Goal: Check status: Check status

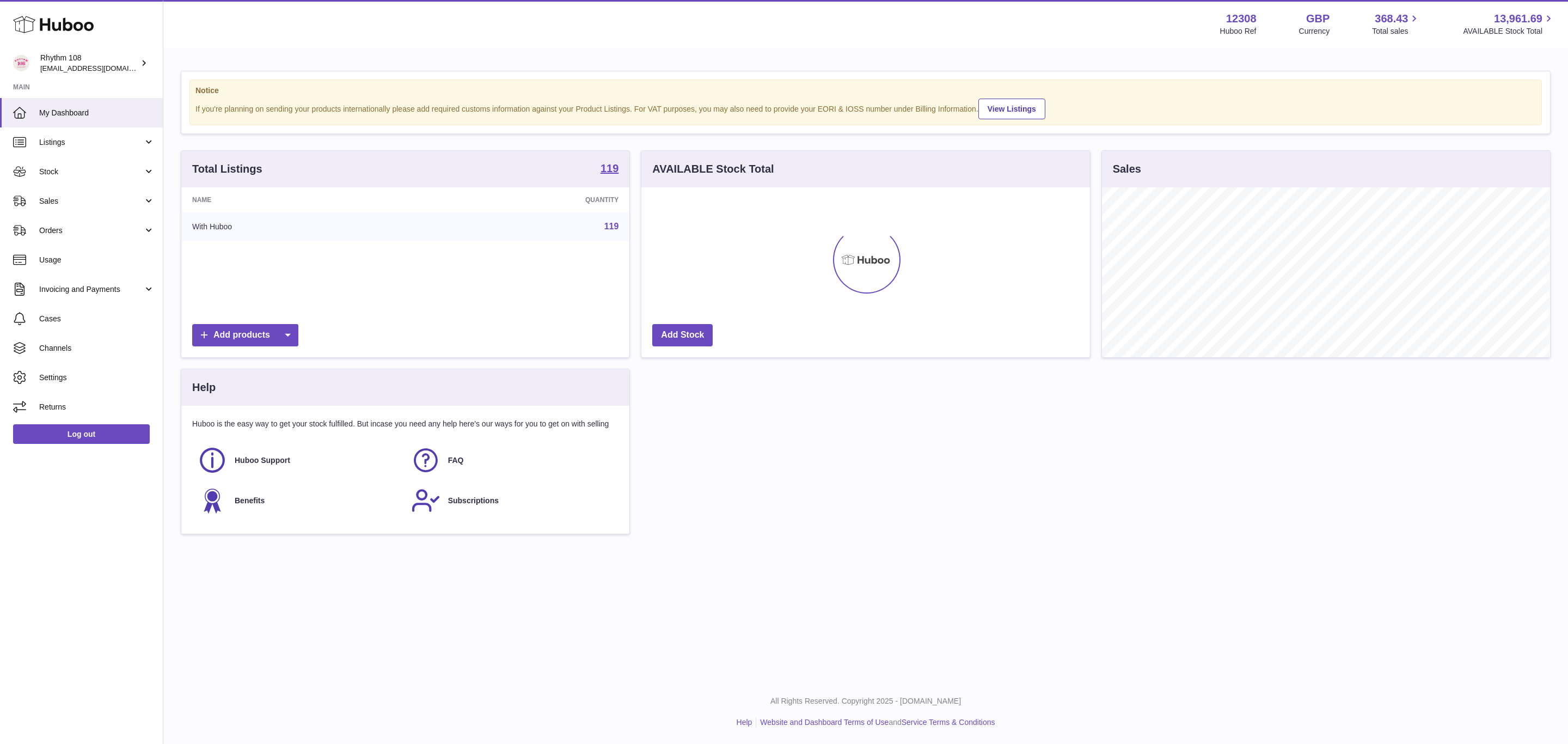
scroll to position [170, 448]
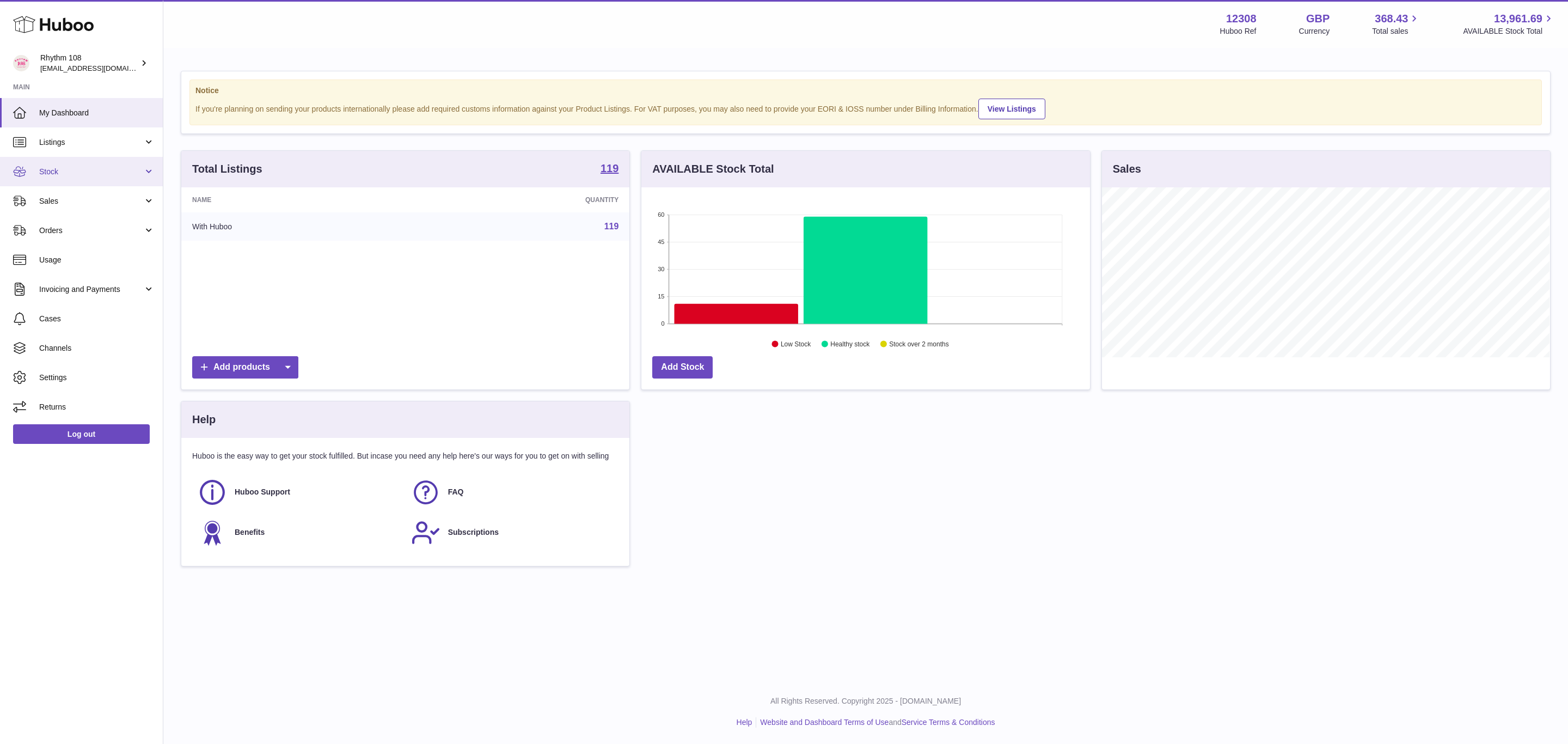
click at [67, 168] on span "Stock" at bounding box center [91, 172] width 104 height 10
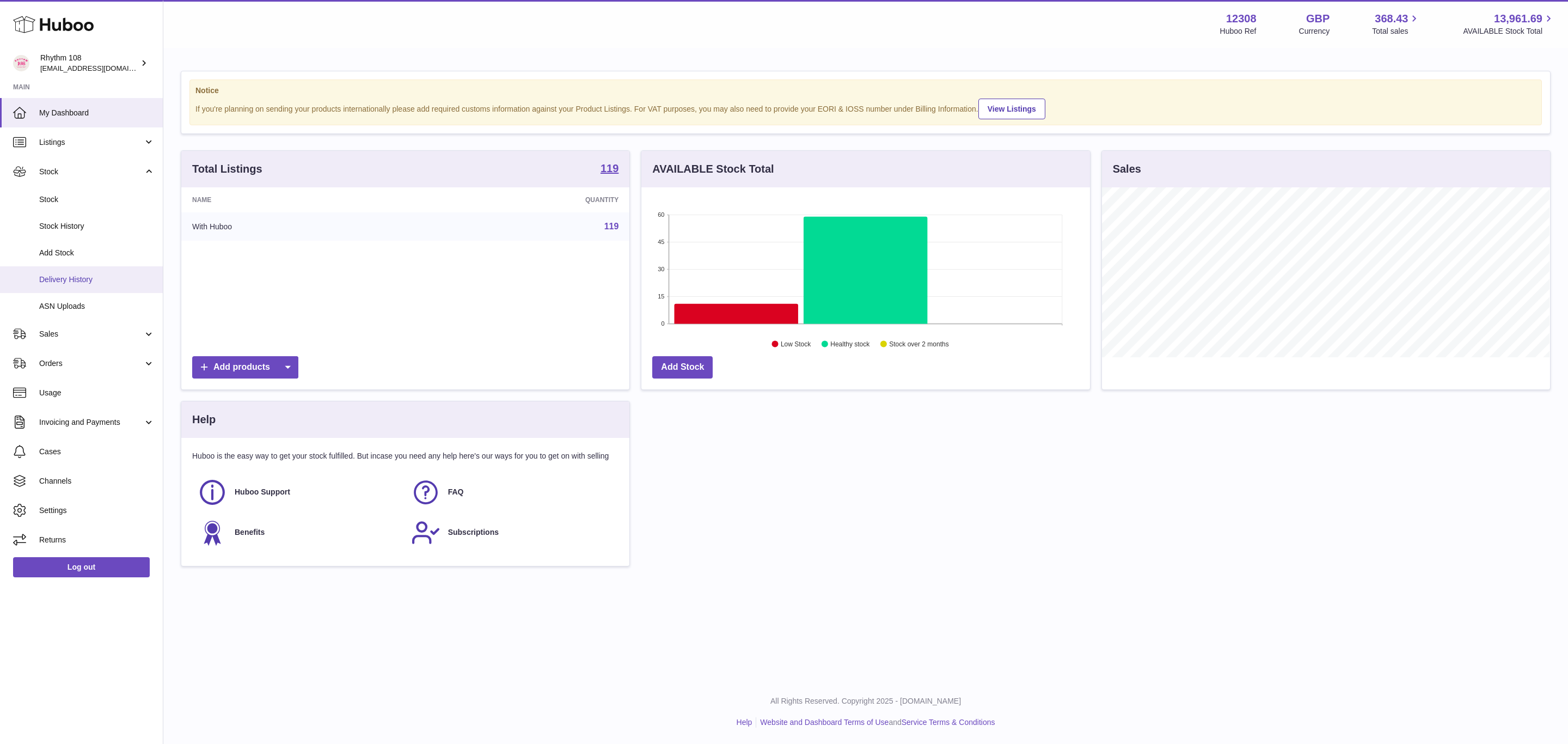
click at [87, 280] on span "Delivery History" at bounding box center [97, 280] width 115 height 10
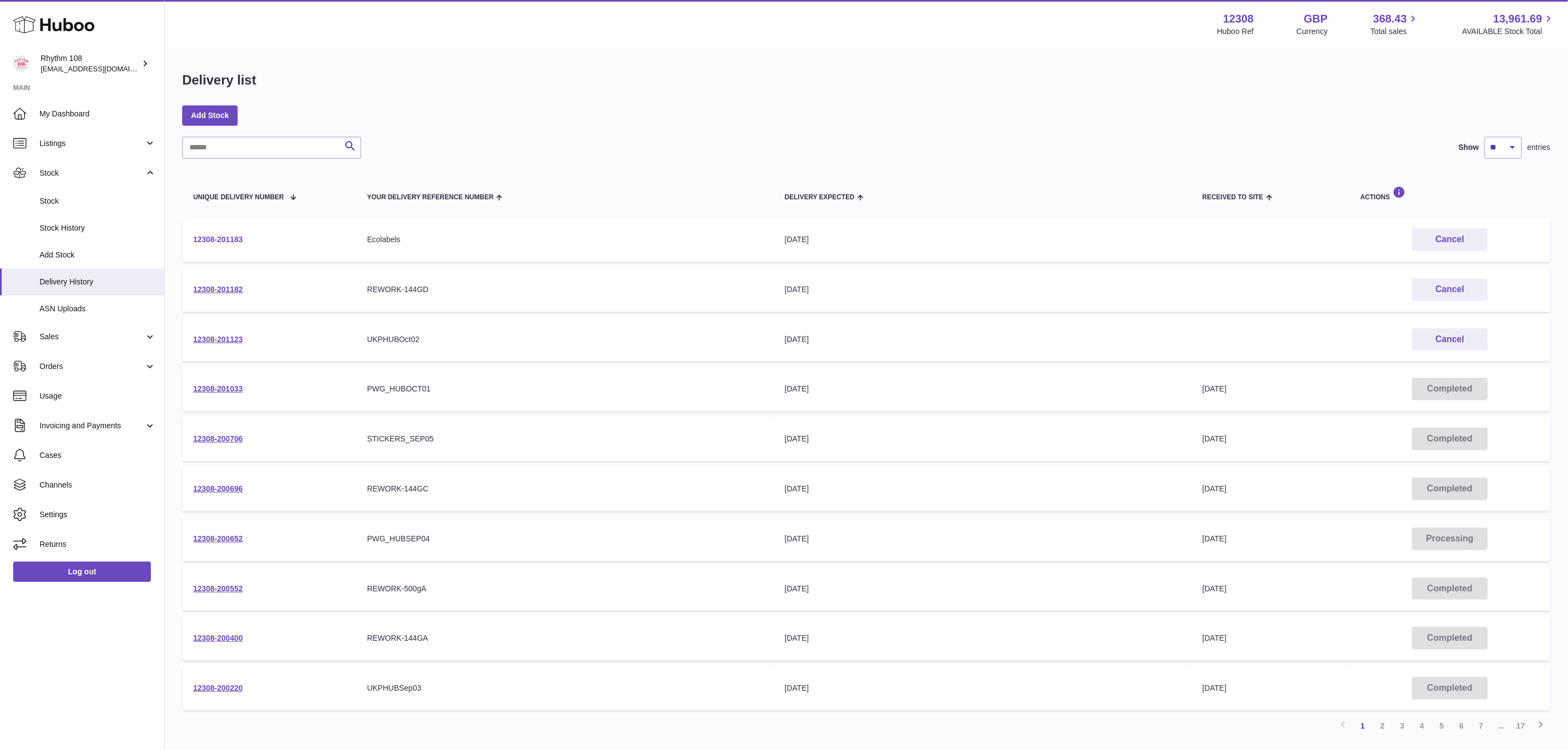
click at [219, 235] on link "12308-201183" at bounding box center [218, 239] width 50 height 9
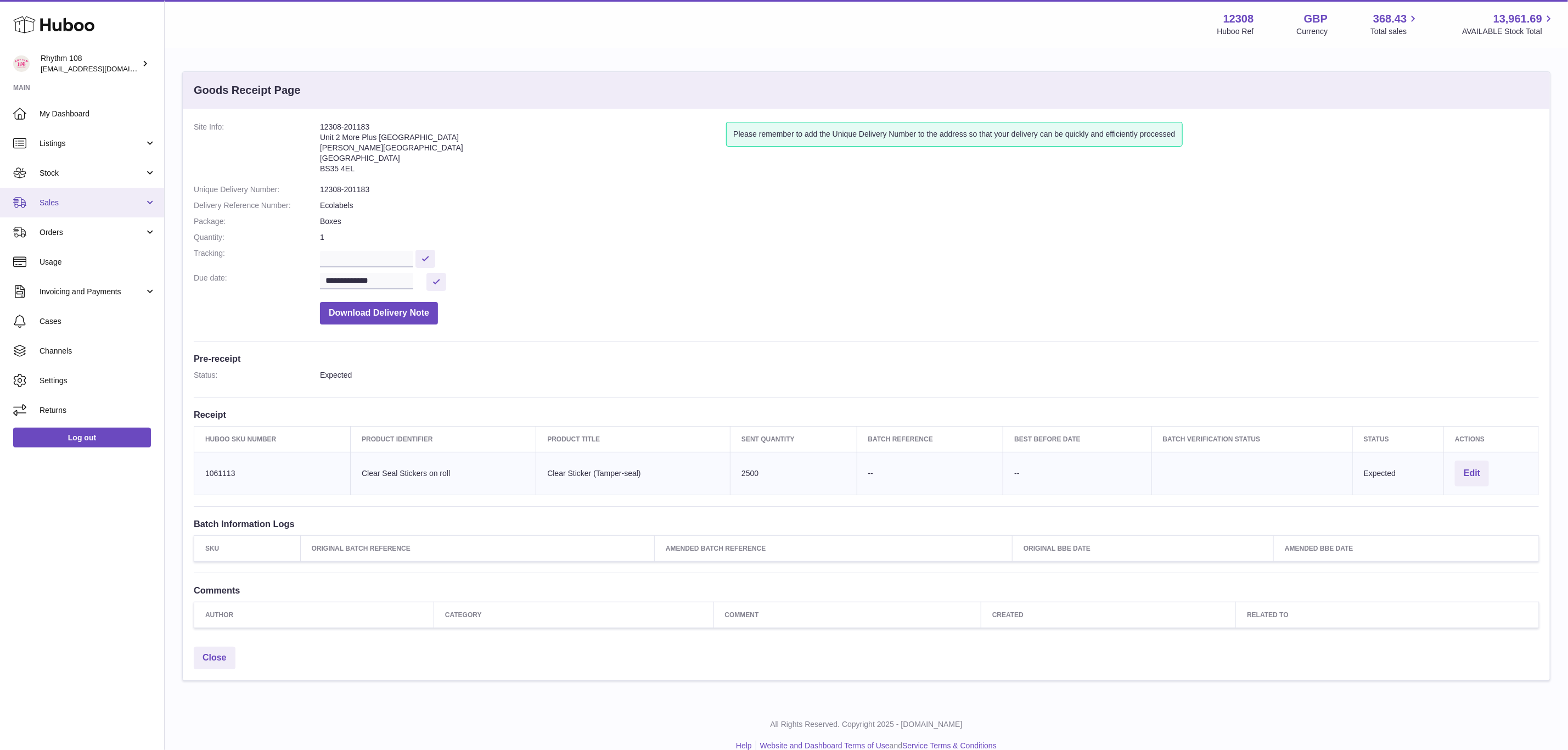
click at [46, 211] on link "Sales" at bounding box center [82, 203] width 164 height 30
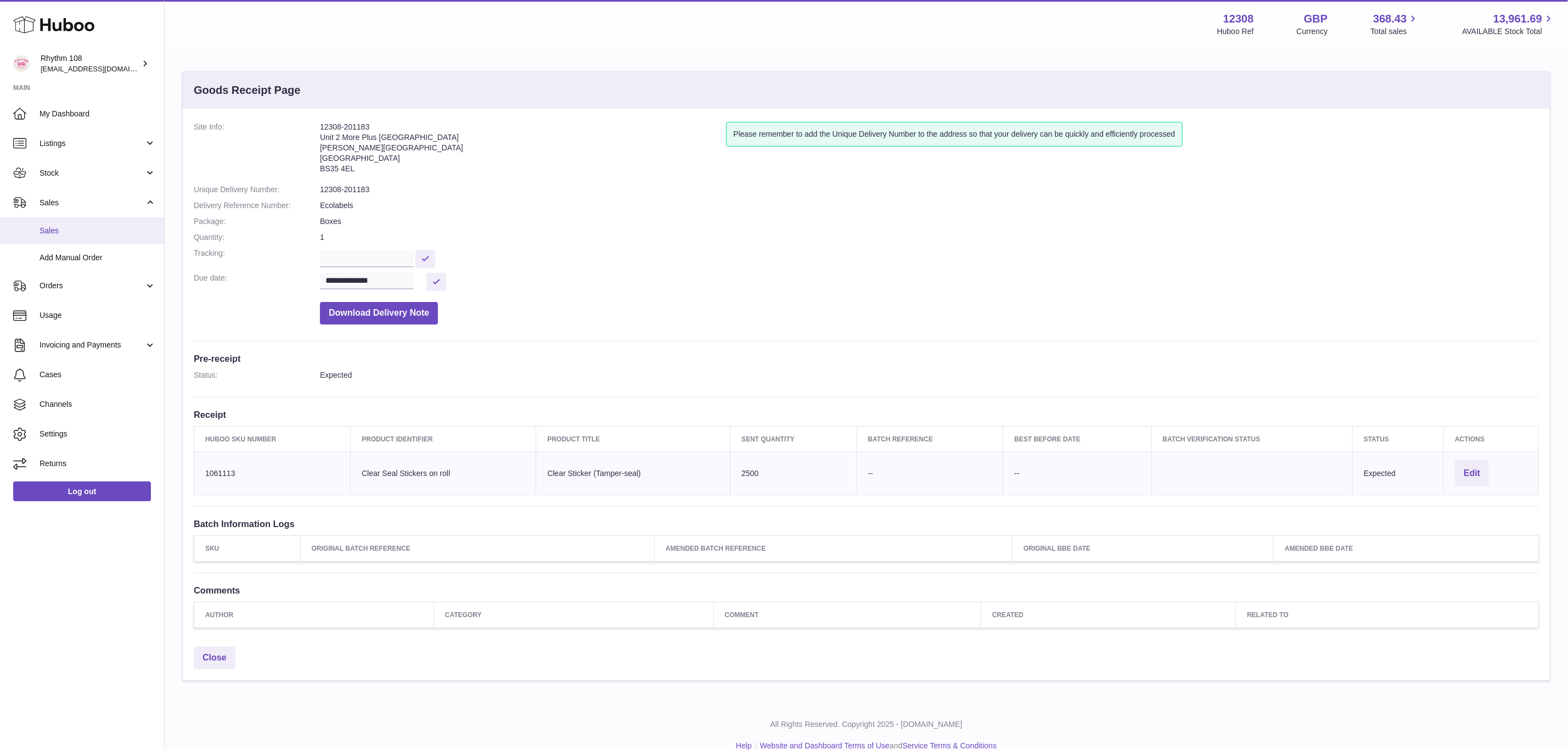
click at [65, 234] on span "Sales" at bounding box center [97, 230] width 116 height 10
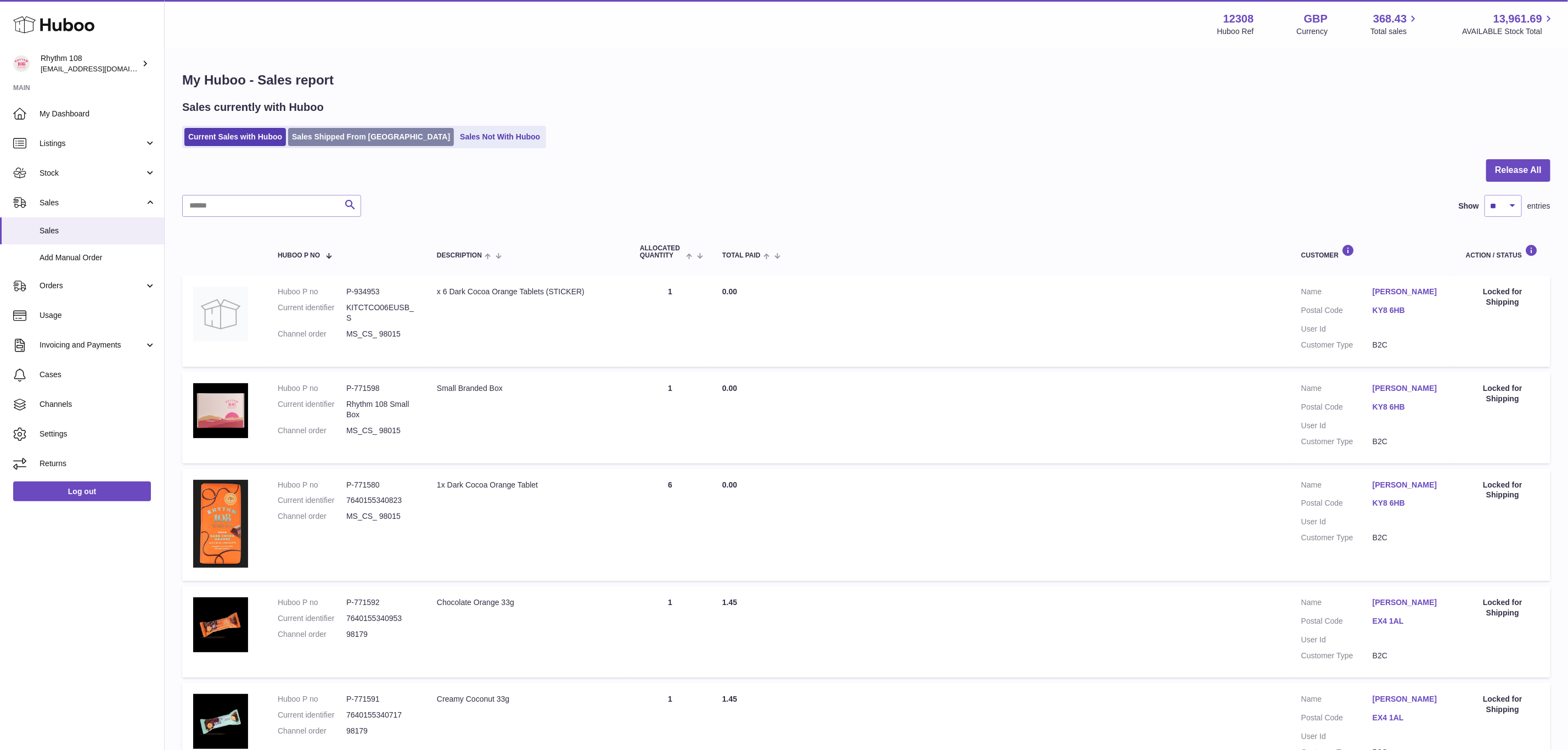
click at [321, 139] on link "Sales Shipped From [GEOGRAPHIC_DATA]" at bounding box center [371, 137] width 166 height 18
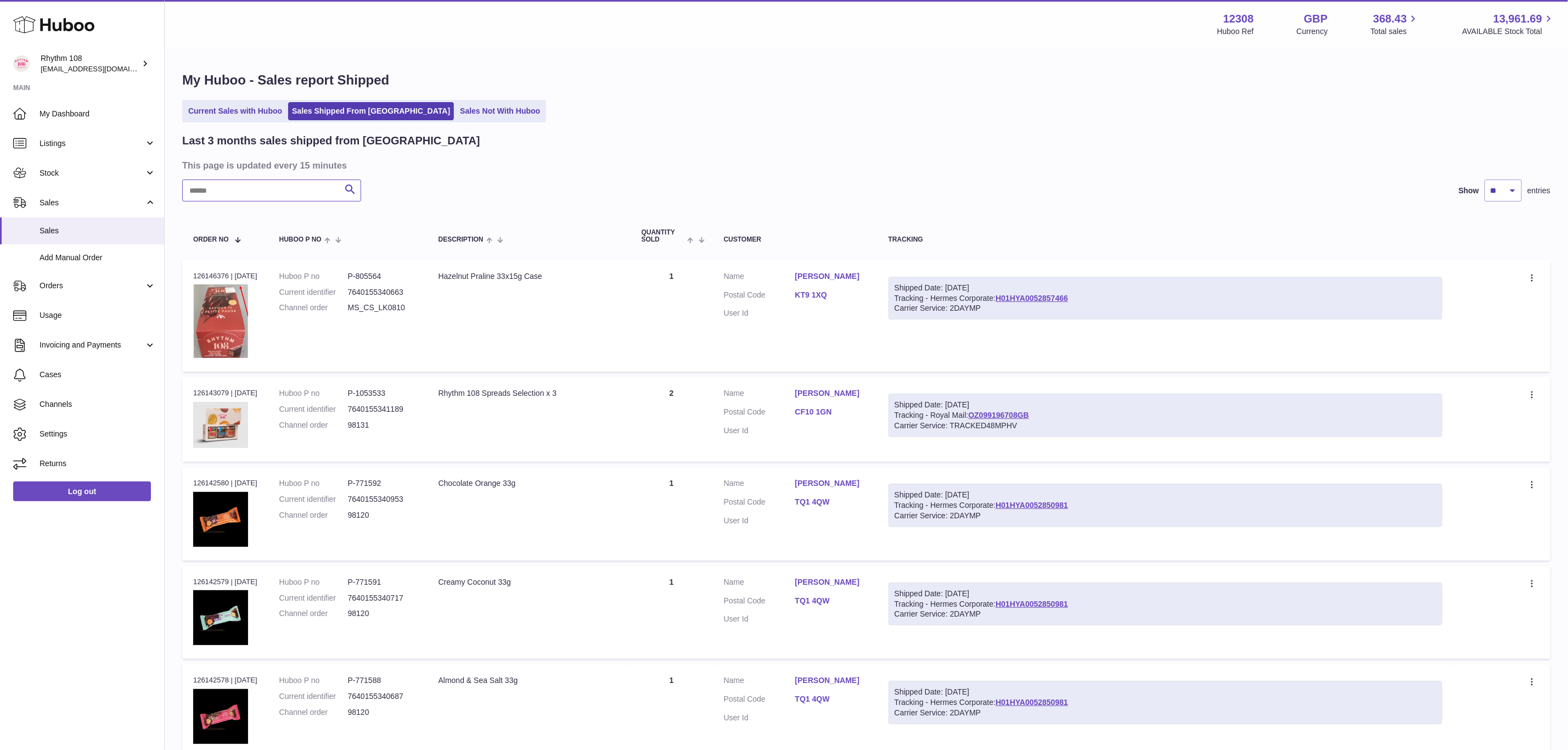
click at [295, 192] on input "text" at bounding box center [271, 190] width 179 height 22
click at [233, 190] on input "text" at bounding box center [271, 190] width 179 height 22
paste input "*****"
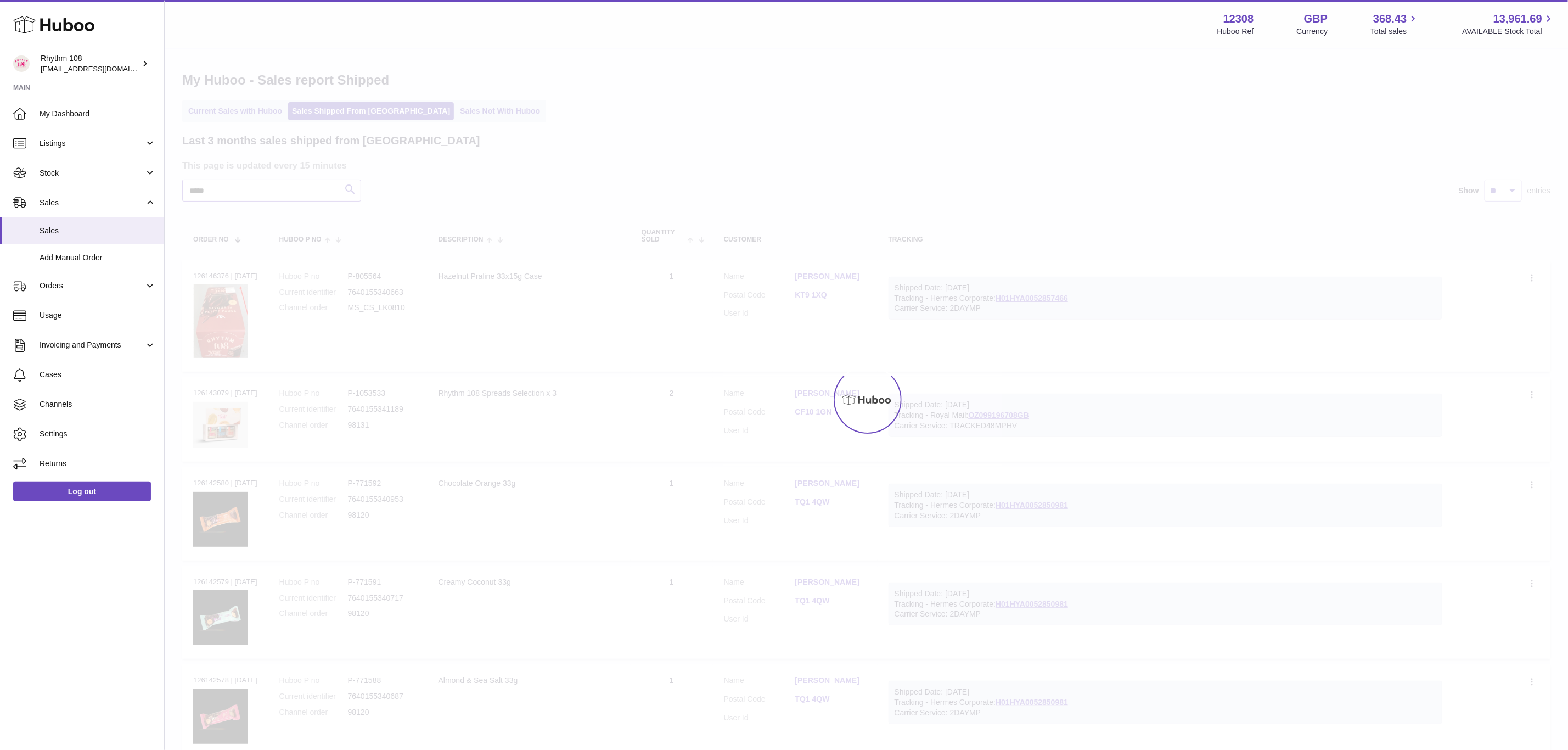
type input "*****"
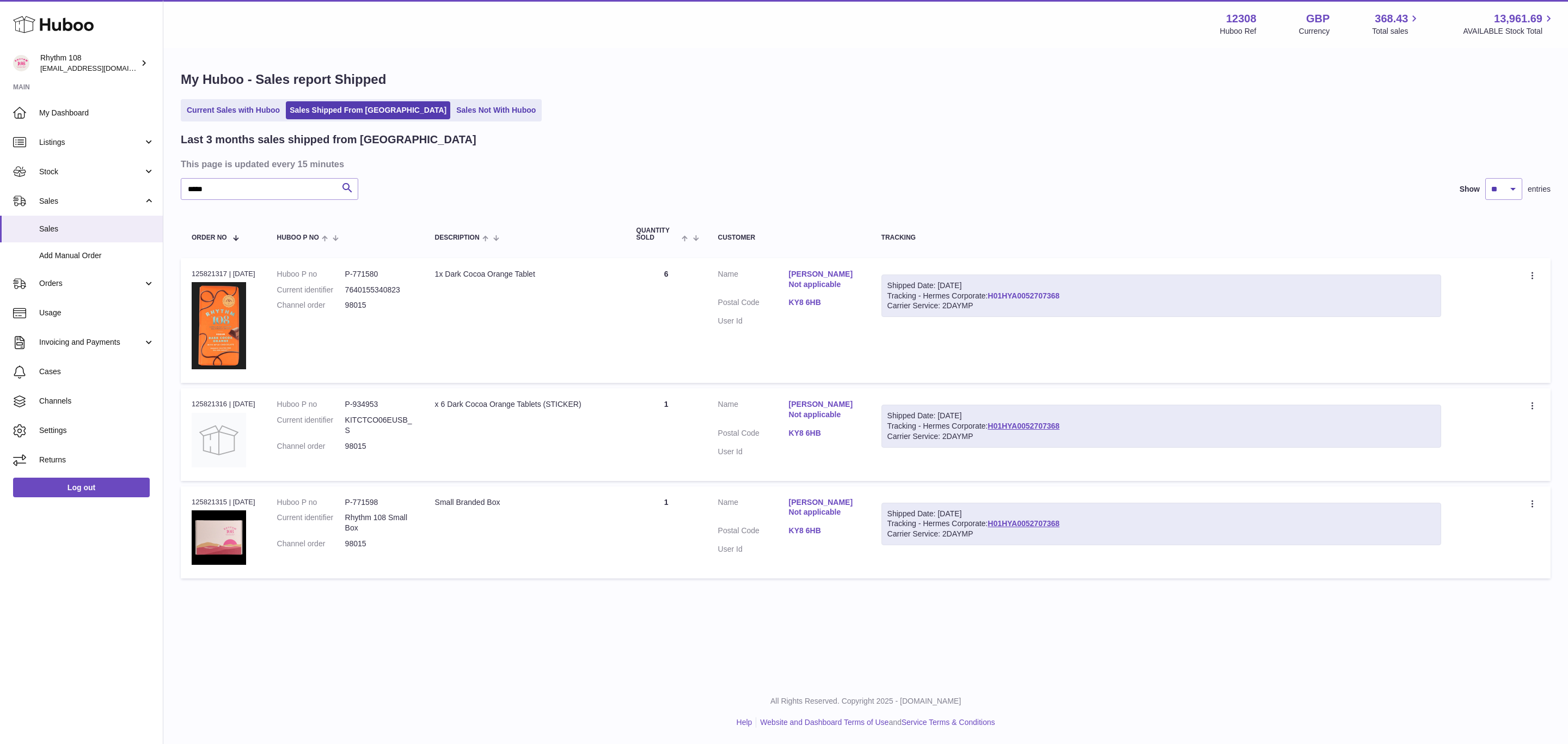
click at [1049, 293] on link "H01HYA0052707368" at bounding box center [1023, 296] width 72 height 9
click at [258, 113] on link "Current Sales with Huboo" at bounding box center [233, 110] width 101 height 18
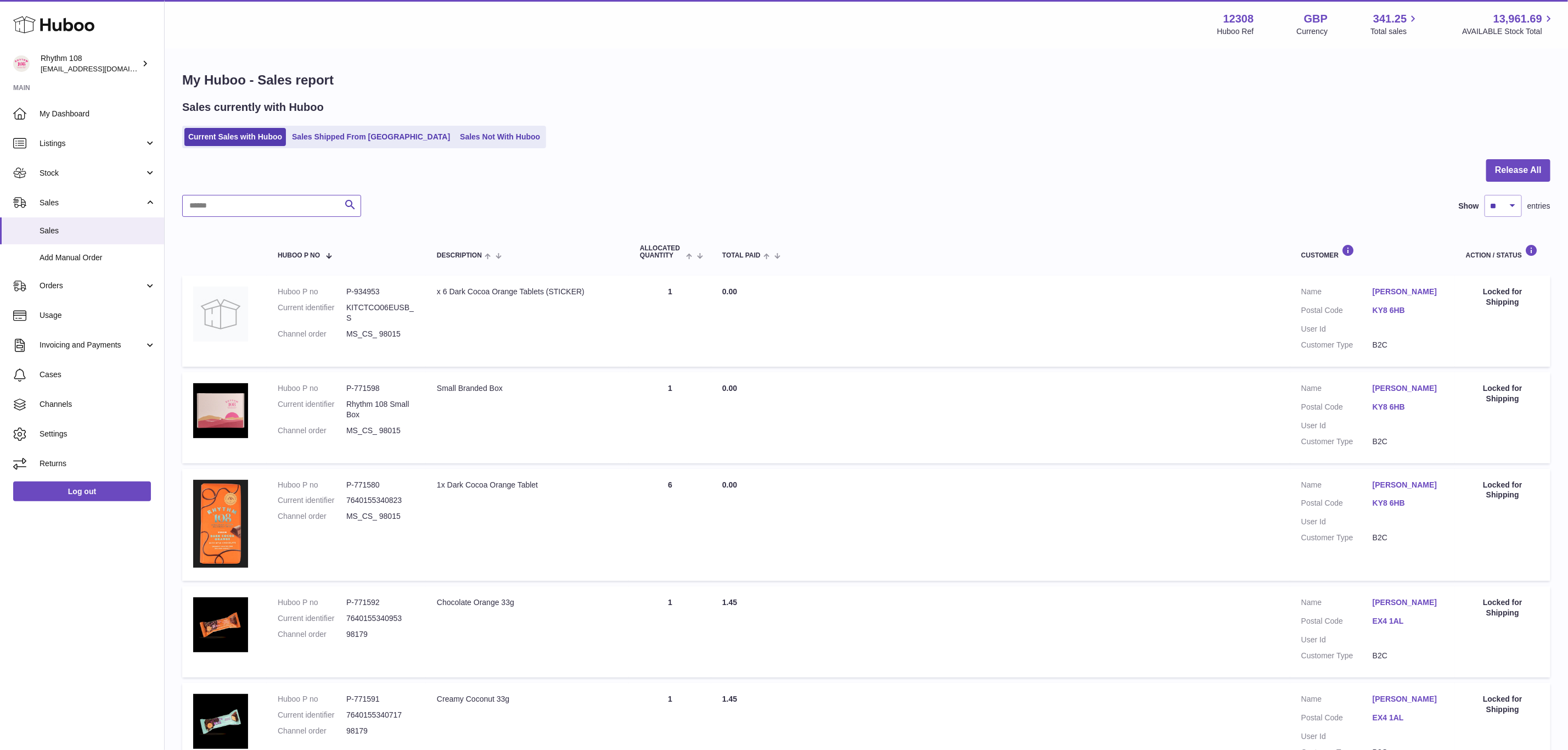
click at [241, 201] on input "text" at bounding box center [271, 206] width 179 height 22
paste input "*****"
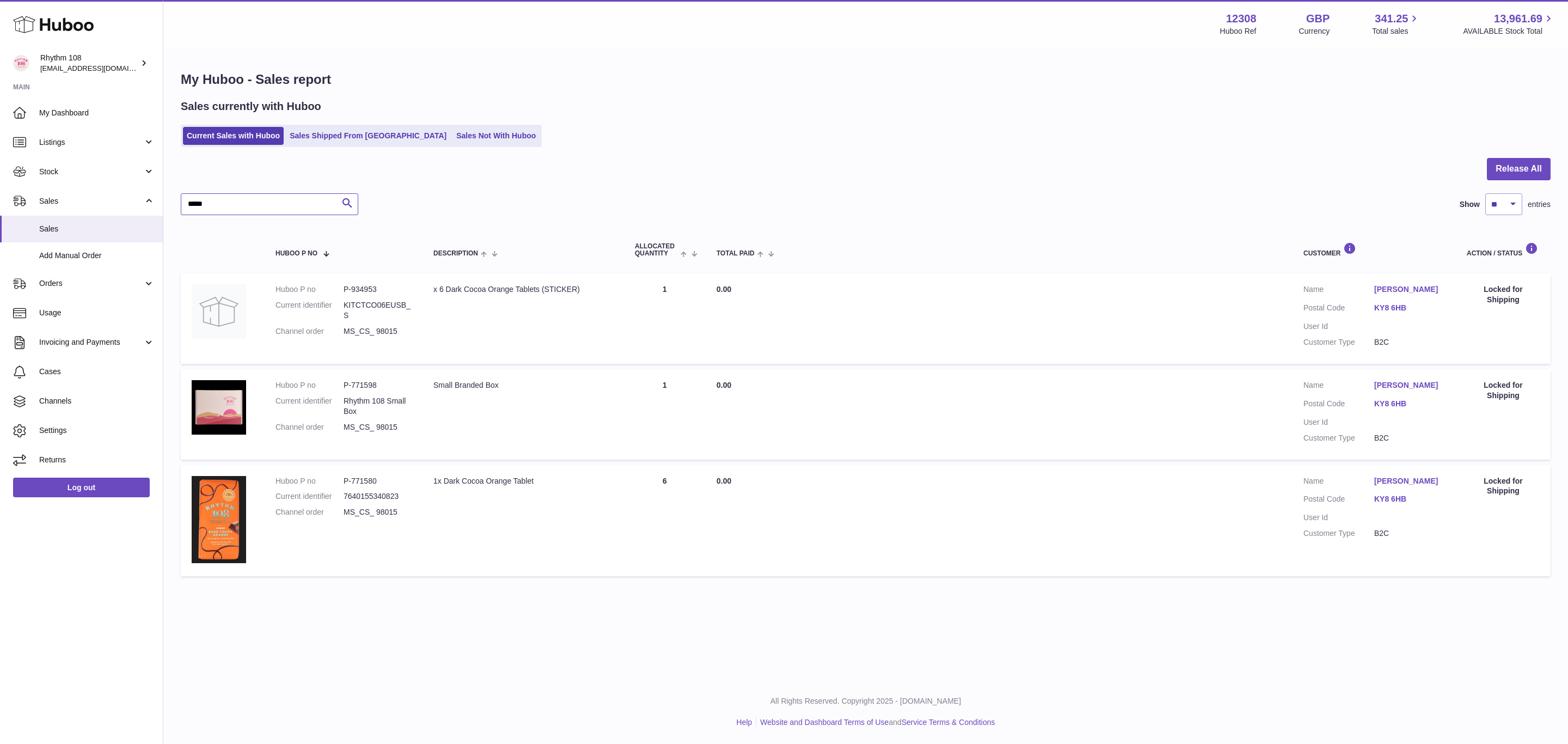
type input "*****"
click at [322, 127] on link "Sales Shipped From [GEOGRAPHIC_DATA]" at bounding box center [368, 136] width 165 height 18
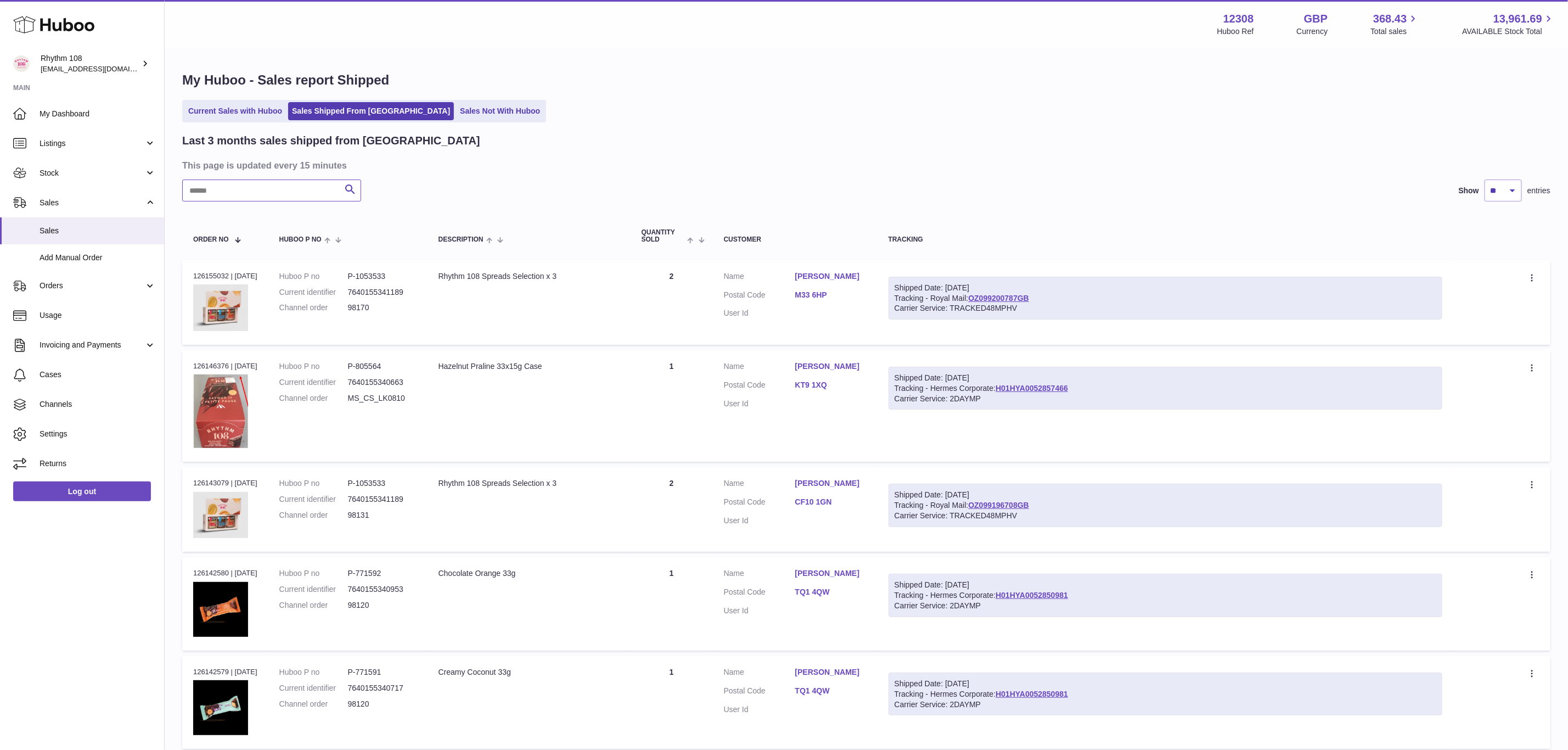
click at [254, 201] on input "text" at bounding box center [271, 190] width 179 height 22
paste input "*****"
type input "*****"
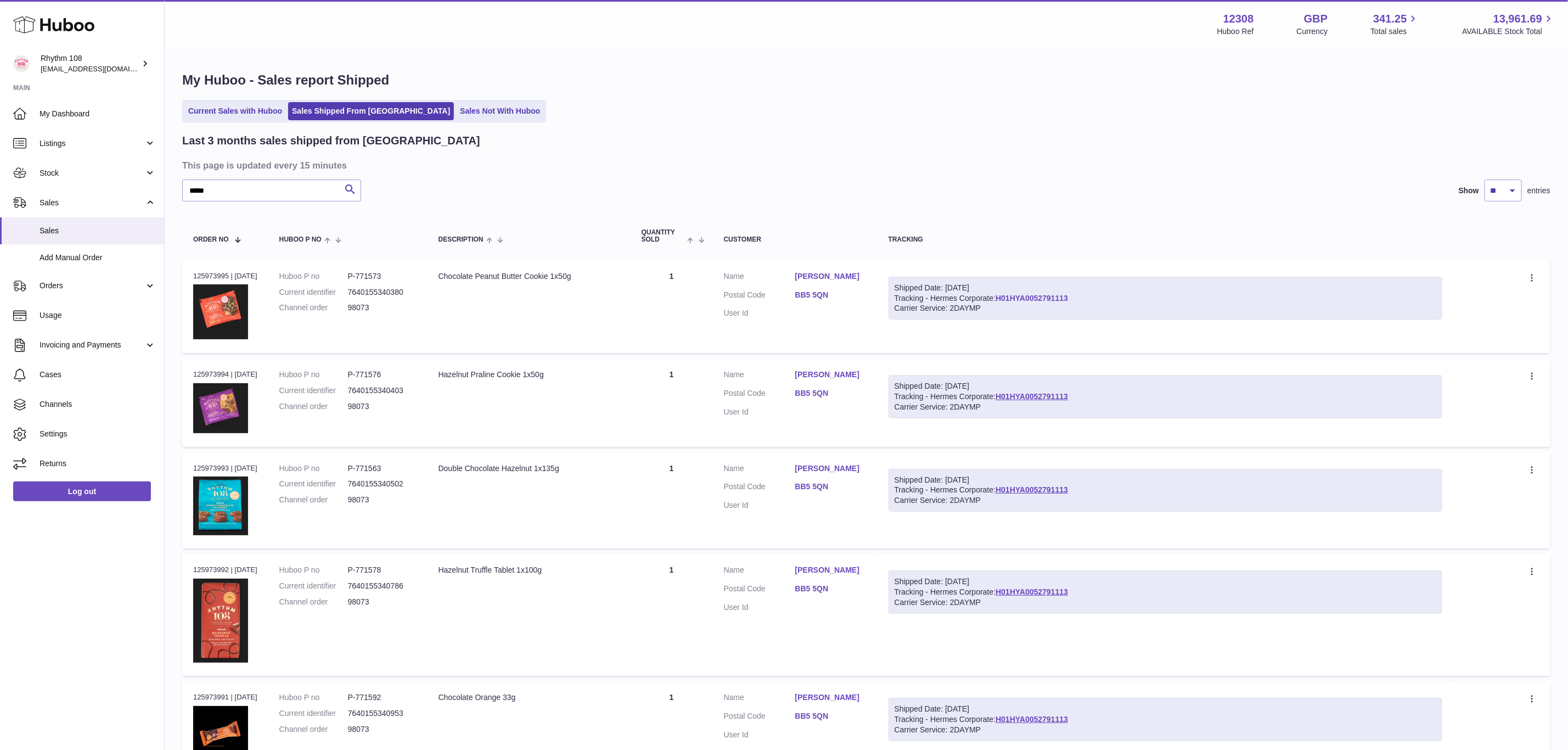
click at [1030, 295] on link "H01HYA0052791113" at bounding box center [1032, 298] width 72 height 9
drag, startPoint x: 244, startPoint y: 201, endPoint x: 138, endPoint y: 195, distance: 106.2
click at [138, 195] on div "Huboo Rhythm 108 [EMAIL_ADDRESS][DOMAIN_NAME] Main My Dashboard Listings Not wi…" at bounding box center [784, 728] width 1568 height 1457
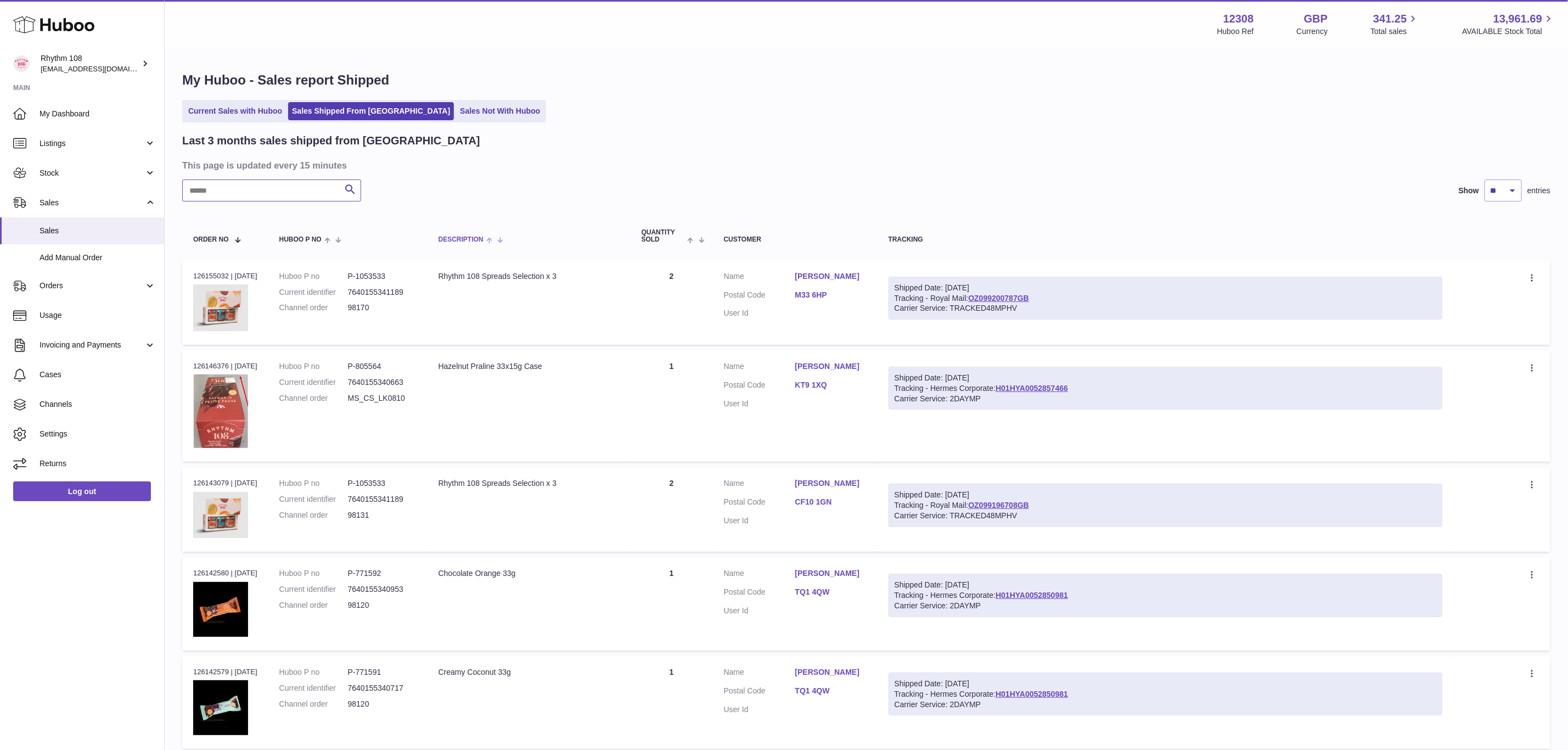
type input "*"
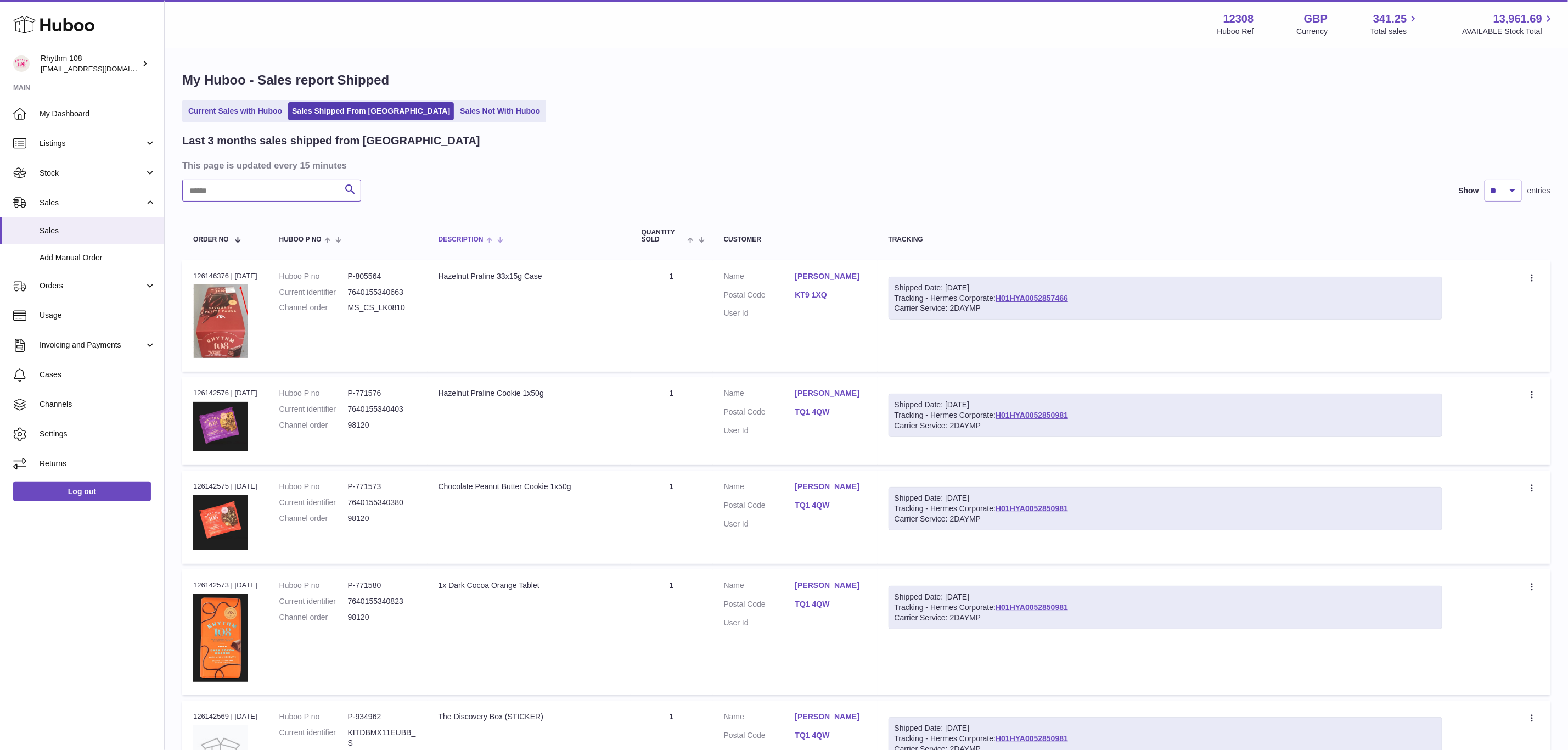
type input "*"
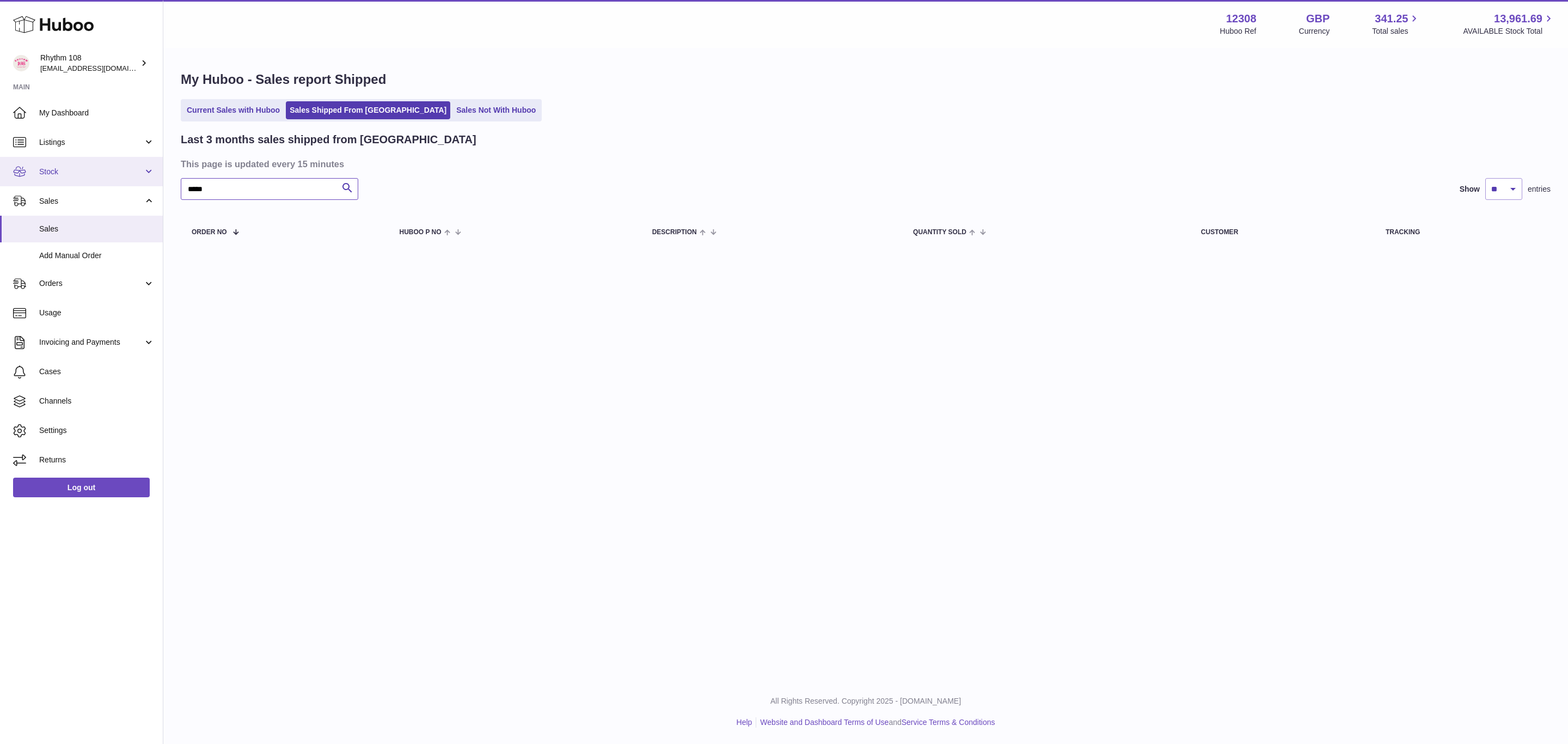
drag, startPoint x: 223, startPoint y: 191, endPoint x: 137, endPoint y: 184, distance: 86.3
click at [152, 184] on div "Huboo Rhythm 108 [EMAIL_ADDRESS][DOMAIN_NAME] Main My Dashboard Listings Not wi…" at bounding box center [784, 372] width 1568 height 744
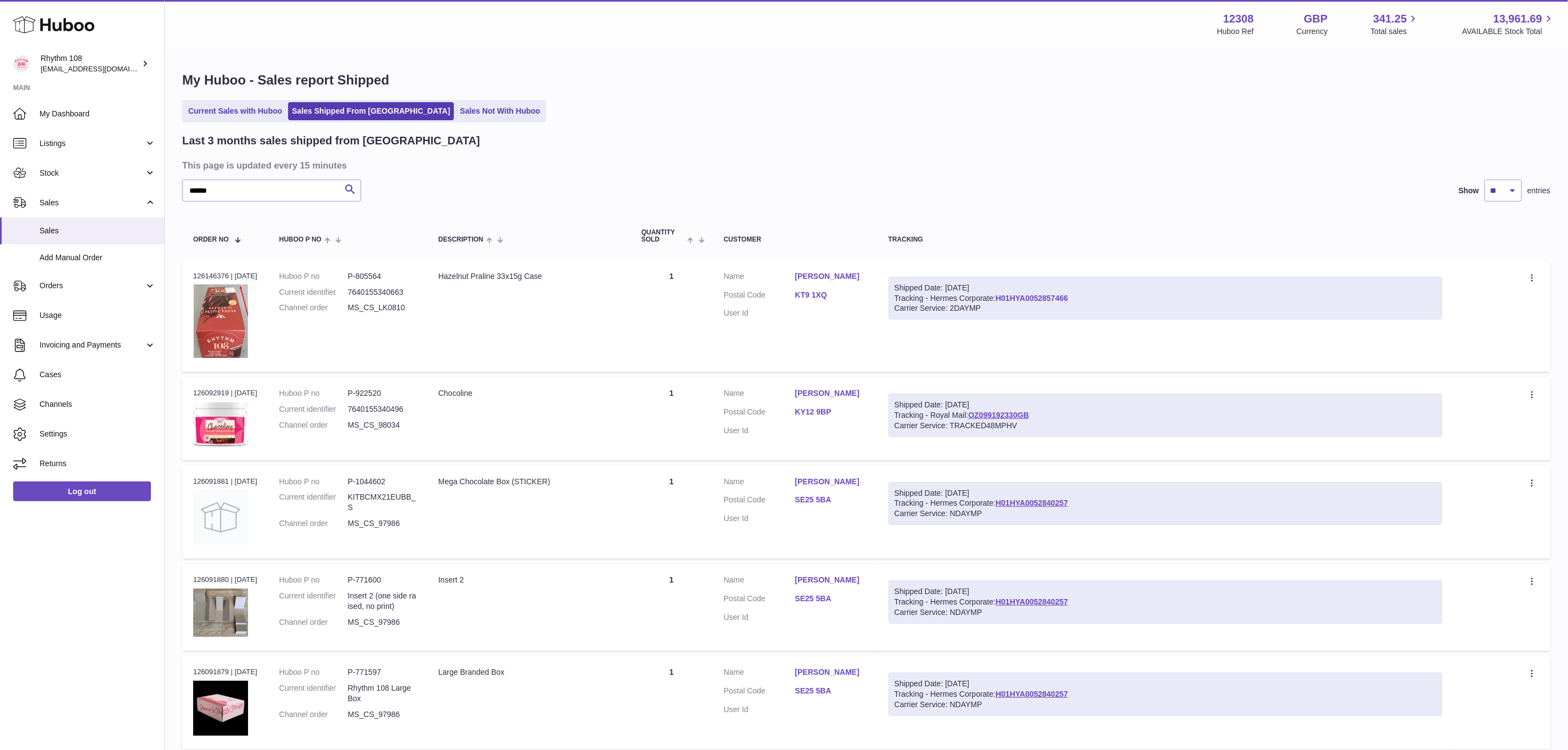
click at [1052, 298] on link "H01HYA0052857466" at bounding box center [1032, 298] width 72 height 9
click at [1020, 410] on link "OZ099192330GB" at bounding box center [999, 415] width 61 height 9
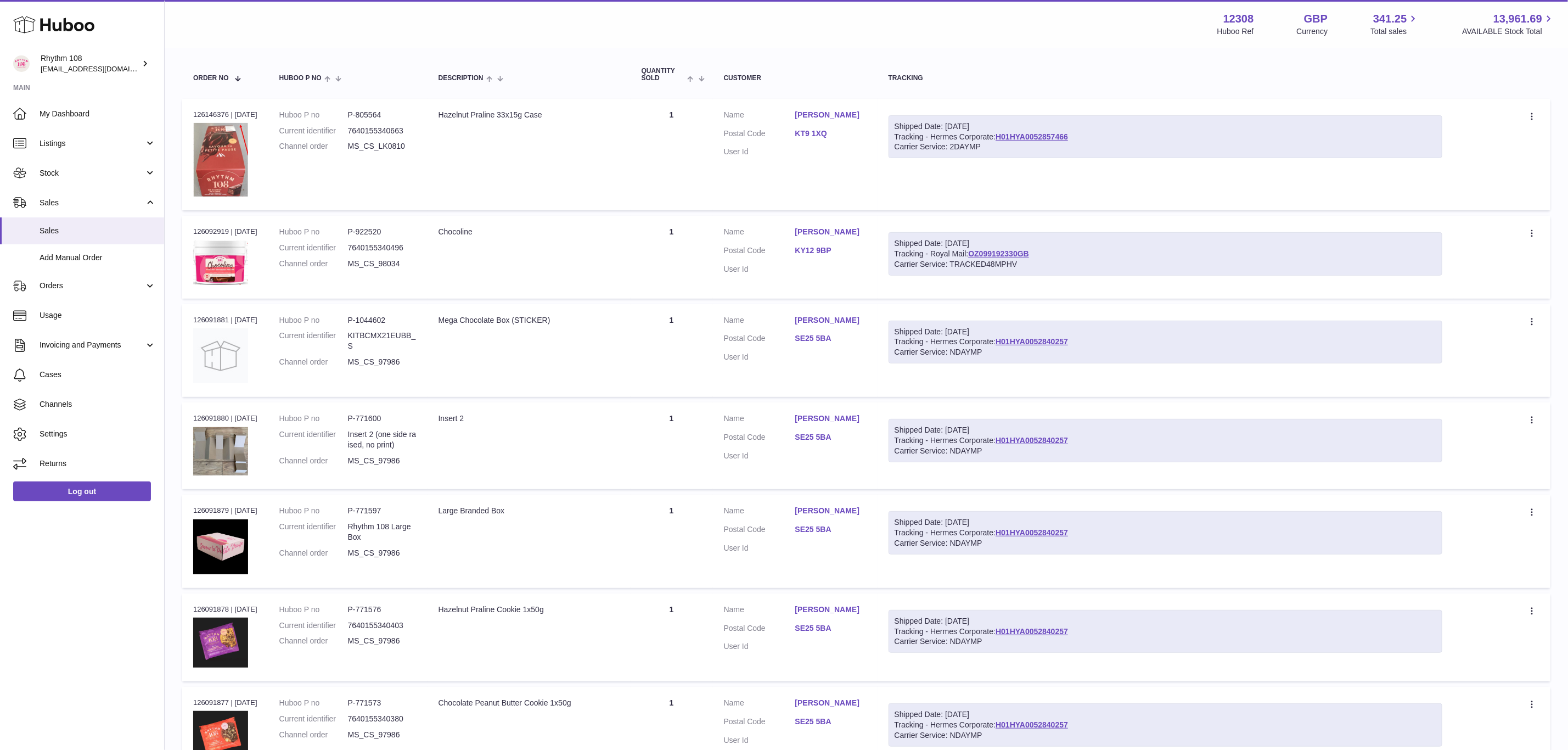
scroll to position [165, 0]
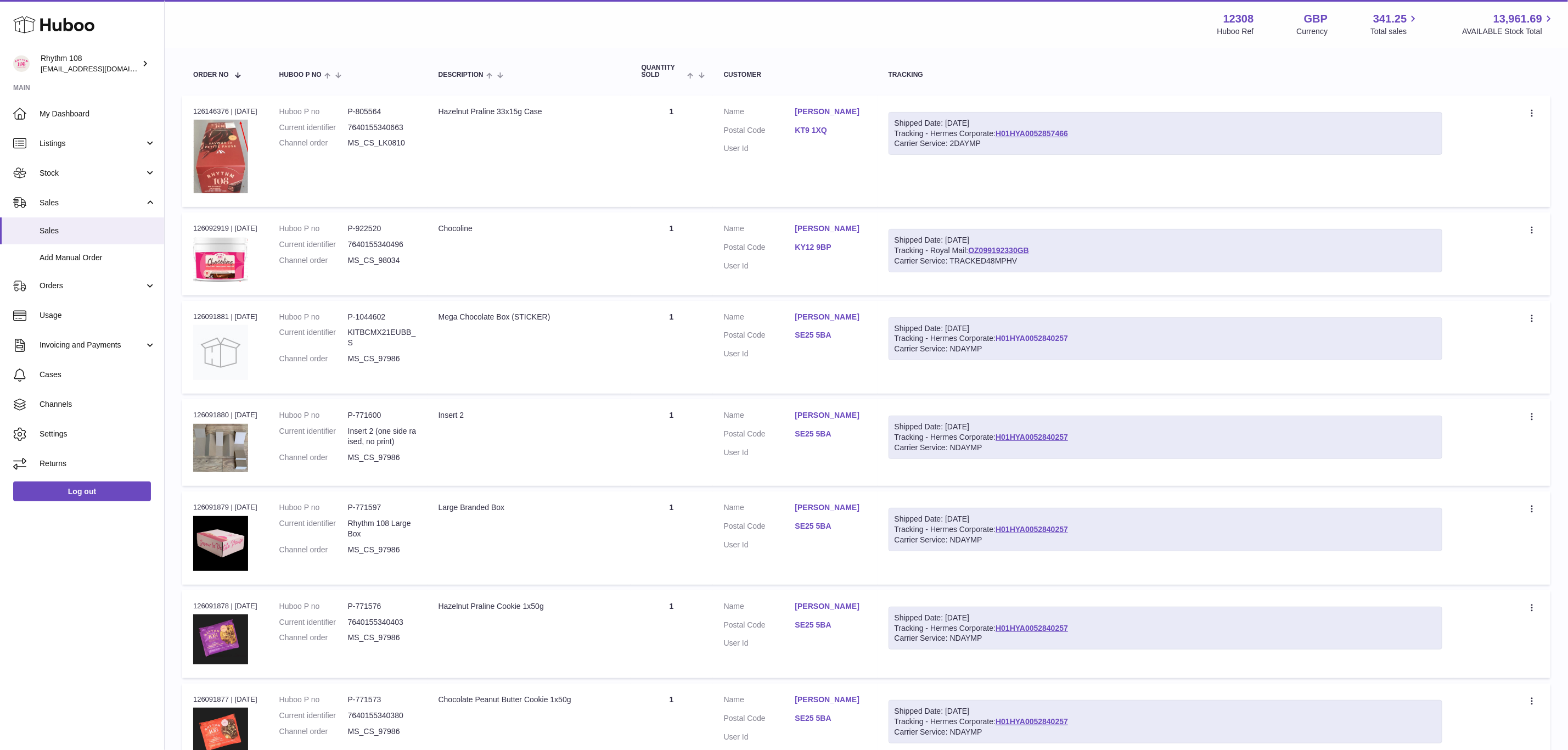
click at [1054, 338] on link "H01HYA0052840257" at bounding box center [1032, 338] width 72 height 9
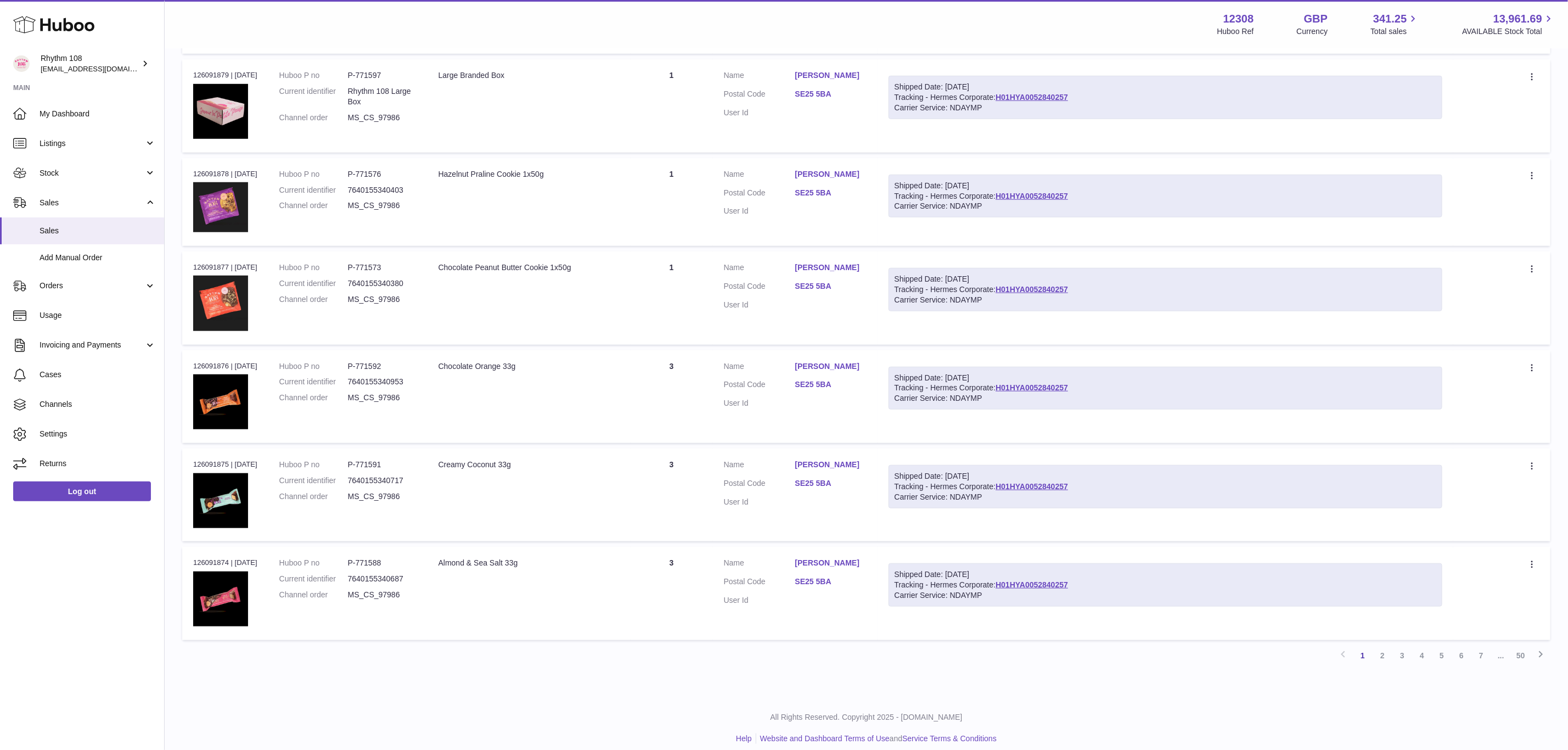
scroll to position [603, 0]
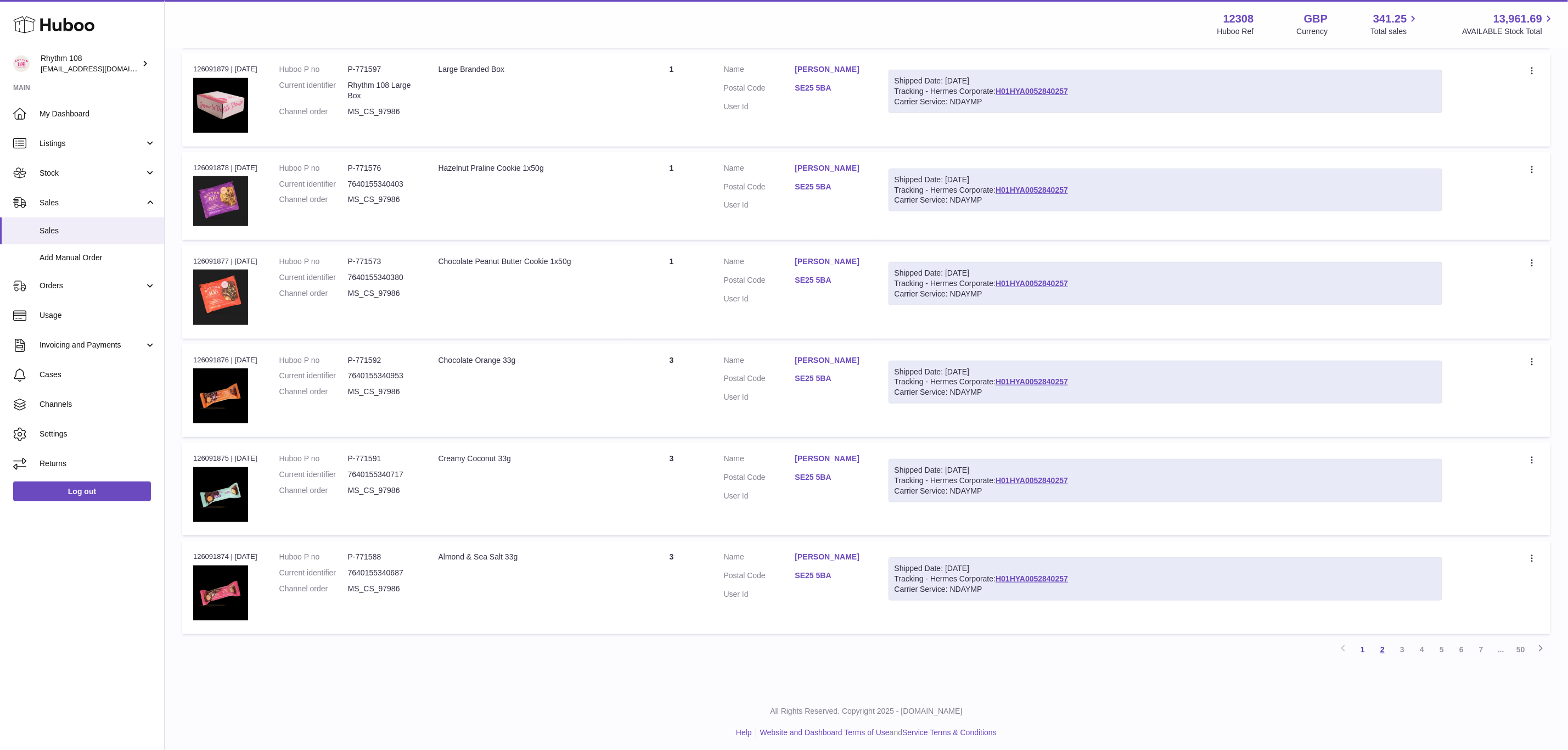
click at [1389, 649] on link "2" at bounding box center [1383, 649] width 20 height 20
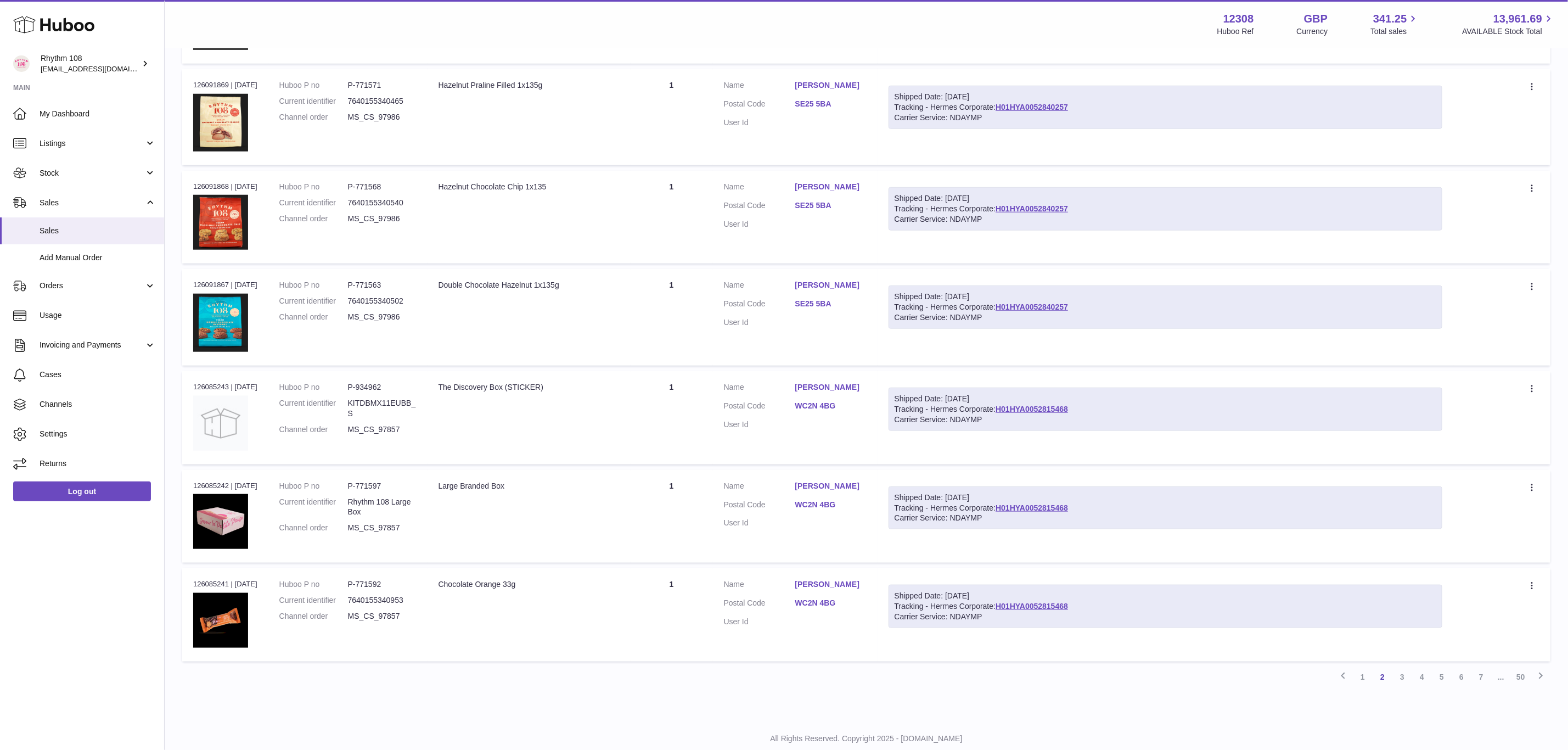
scroll to position [708, 0]
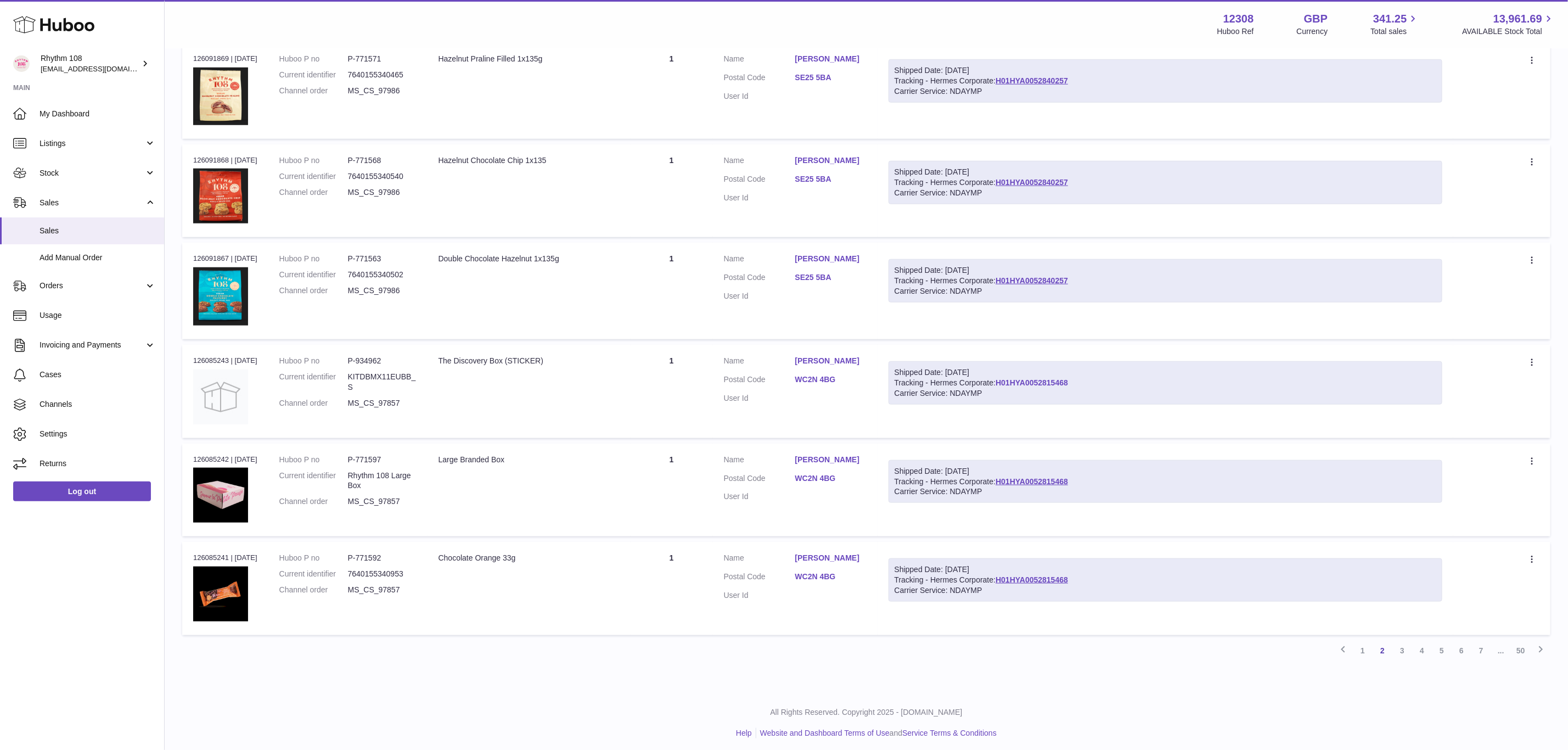
click at [1046, 381] on link "H01HYA0052815468" at bounding box center [1032, 383] width 72 height 9
click at [1405, 643] on link "3" at bounding box center [1402, 650] width 20 height 20
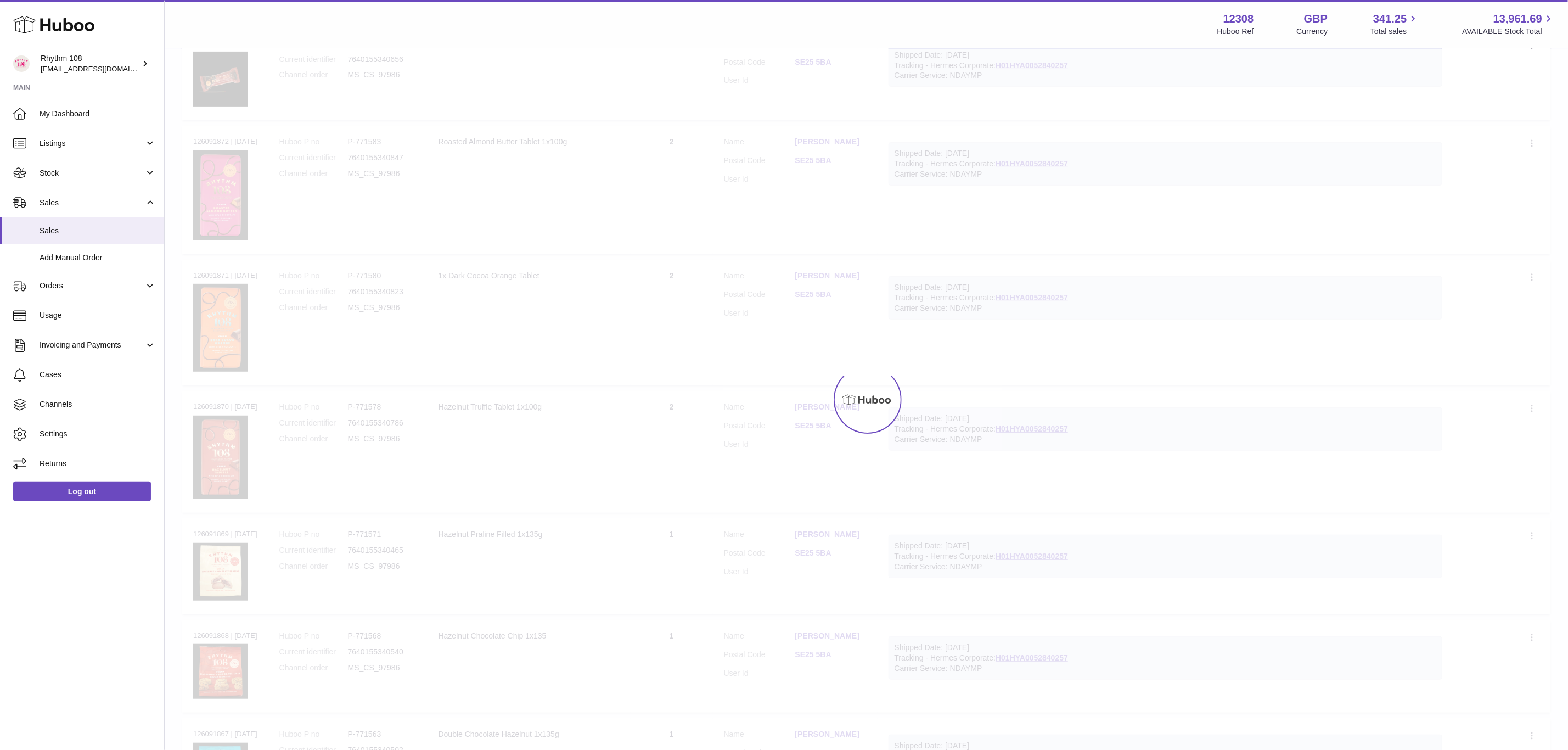
scroll to position [50, 0]
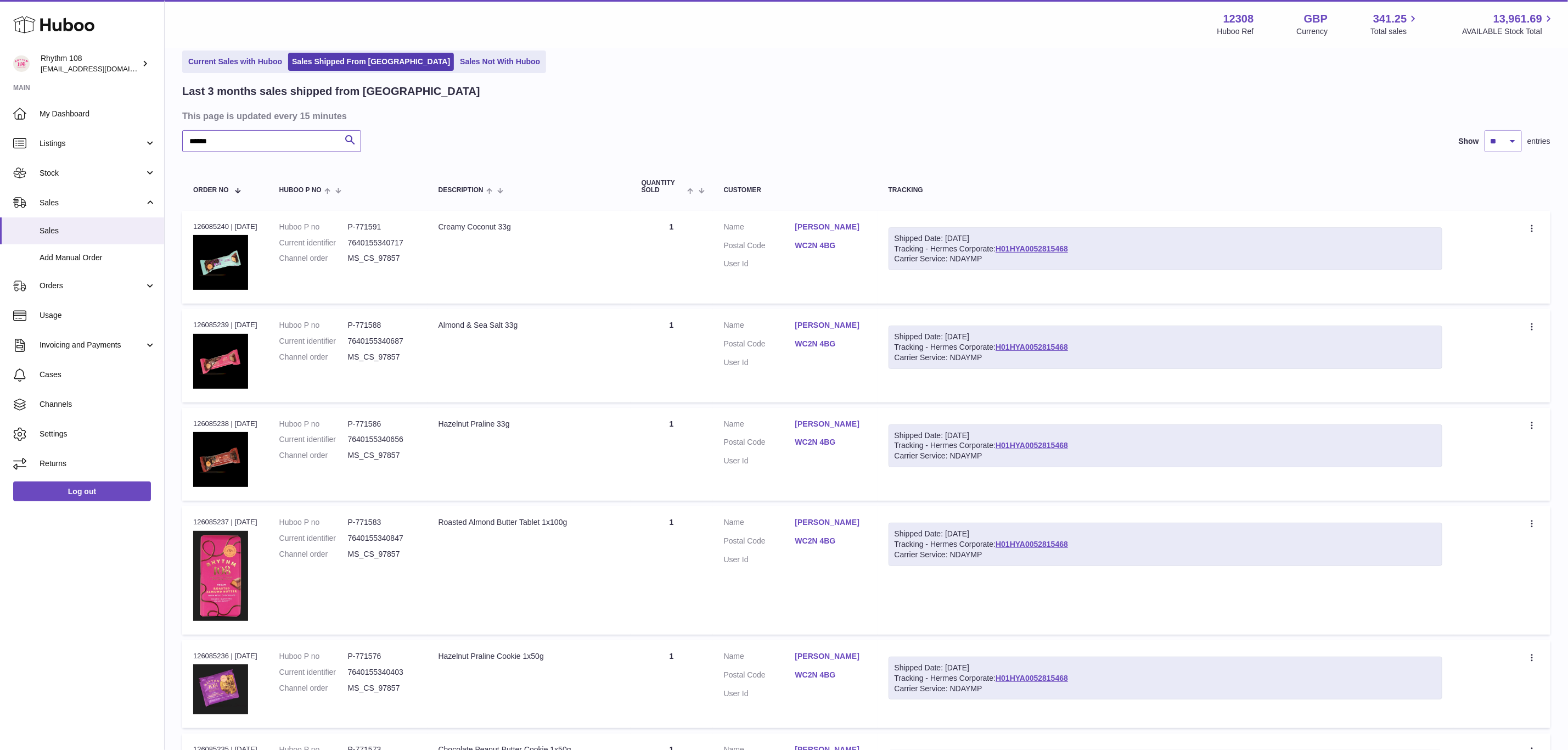
drag, startPoint x: 178, startPoint y: 145, endPoint x: 85, endPoint y: 143, distance: 93.0
click at [175, 145] on div "My Huboo - Sales report Shipped Current Sales with Huboo Sales Shipped From [GE…" at bounding box center [866, 672] width 1403 height 1344
paste input "text"
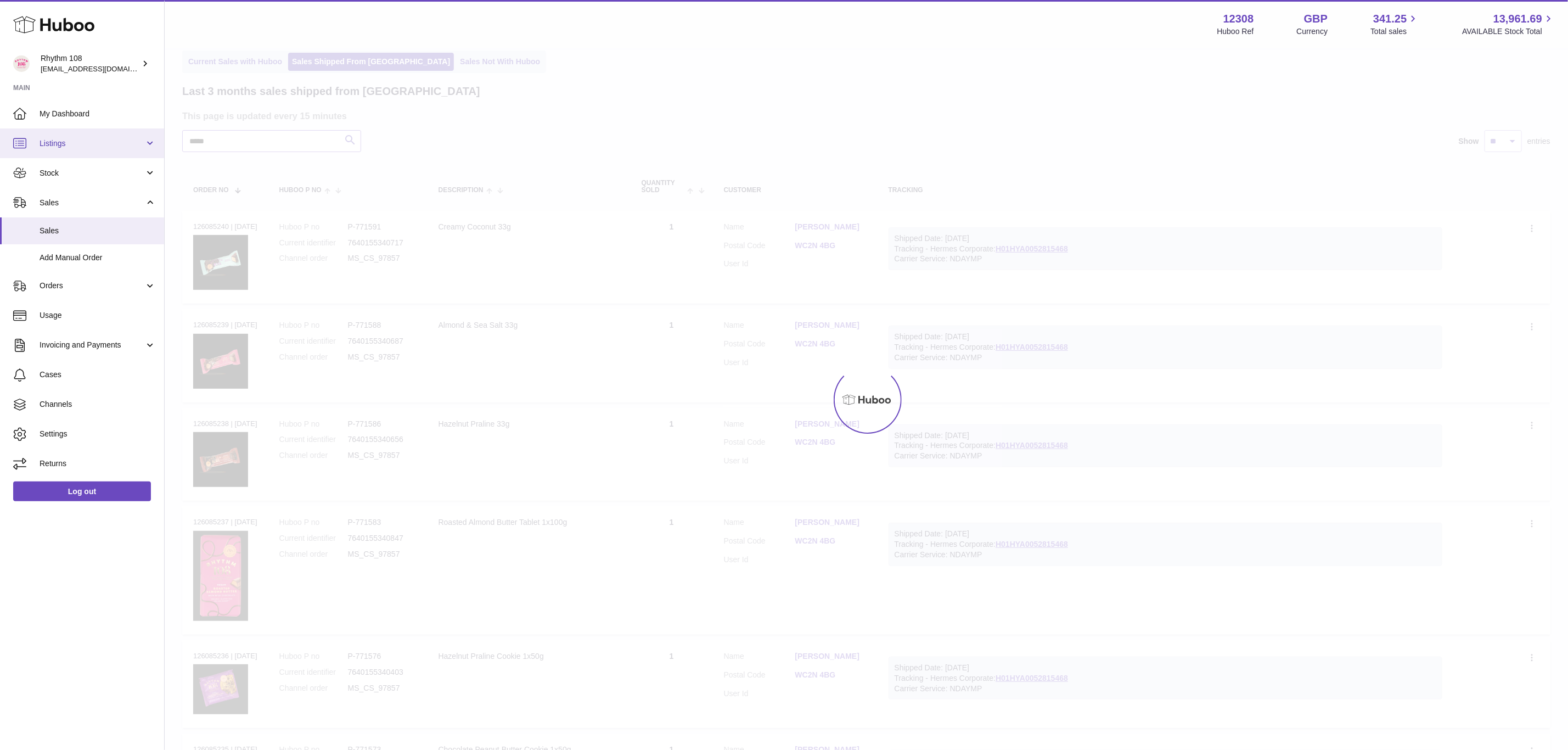
type input "*****"
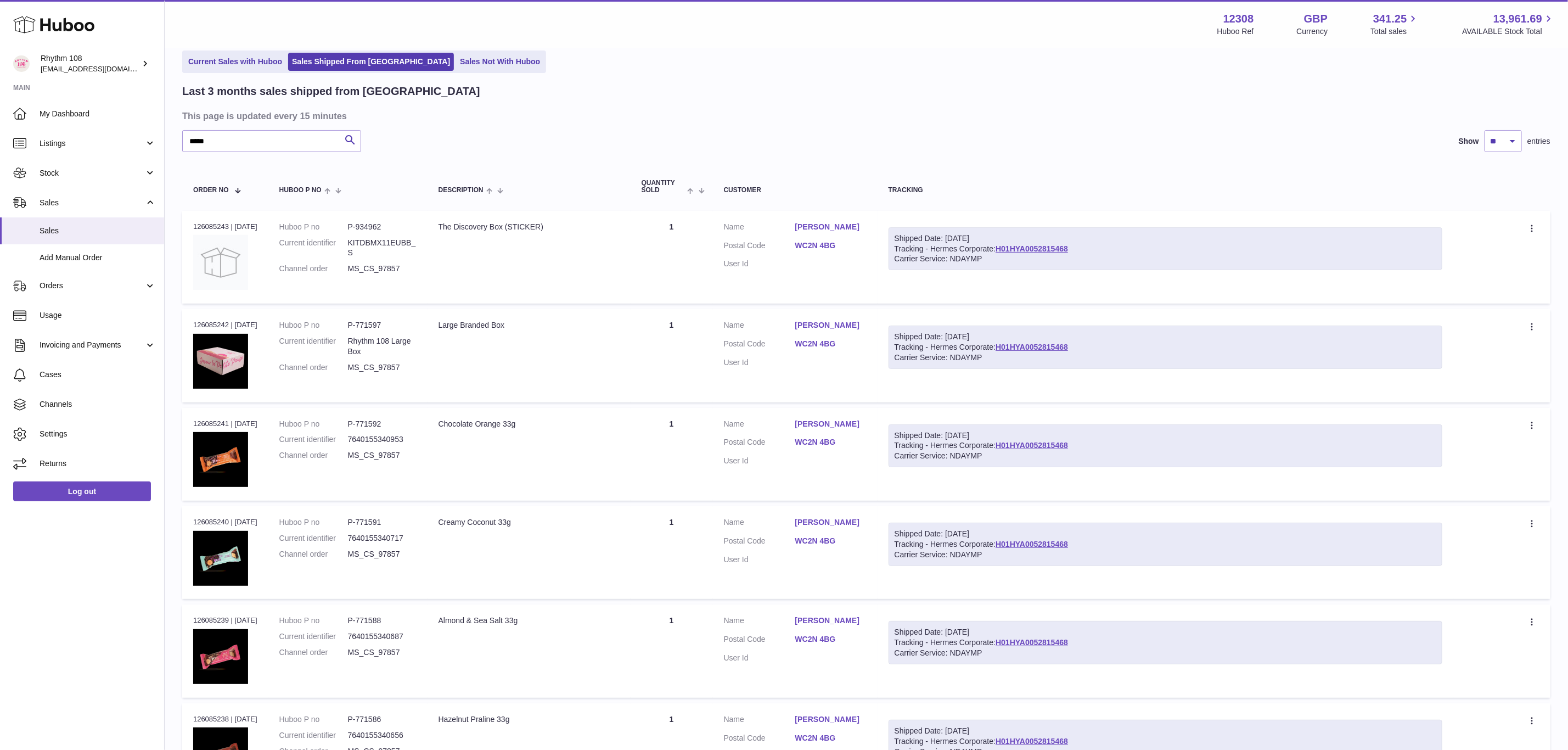
click at [1048, 240] on div "Shipped Date: [DATE]" at bounding box center [1165, 238] width 542 height 10
click at [1049, 249] on link "H01HYA0052815468" at bounding box center [1032, 248] width 72 height 9
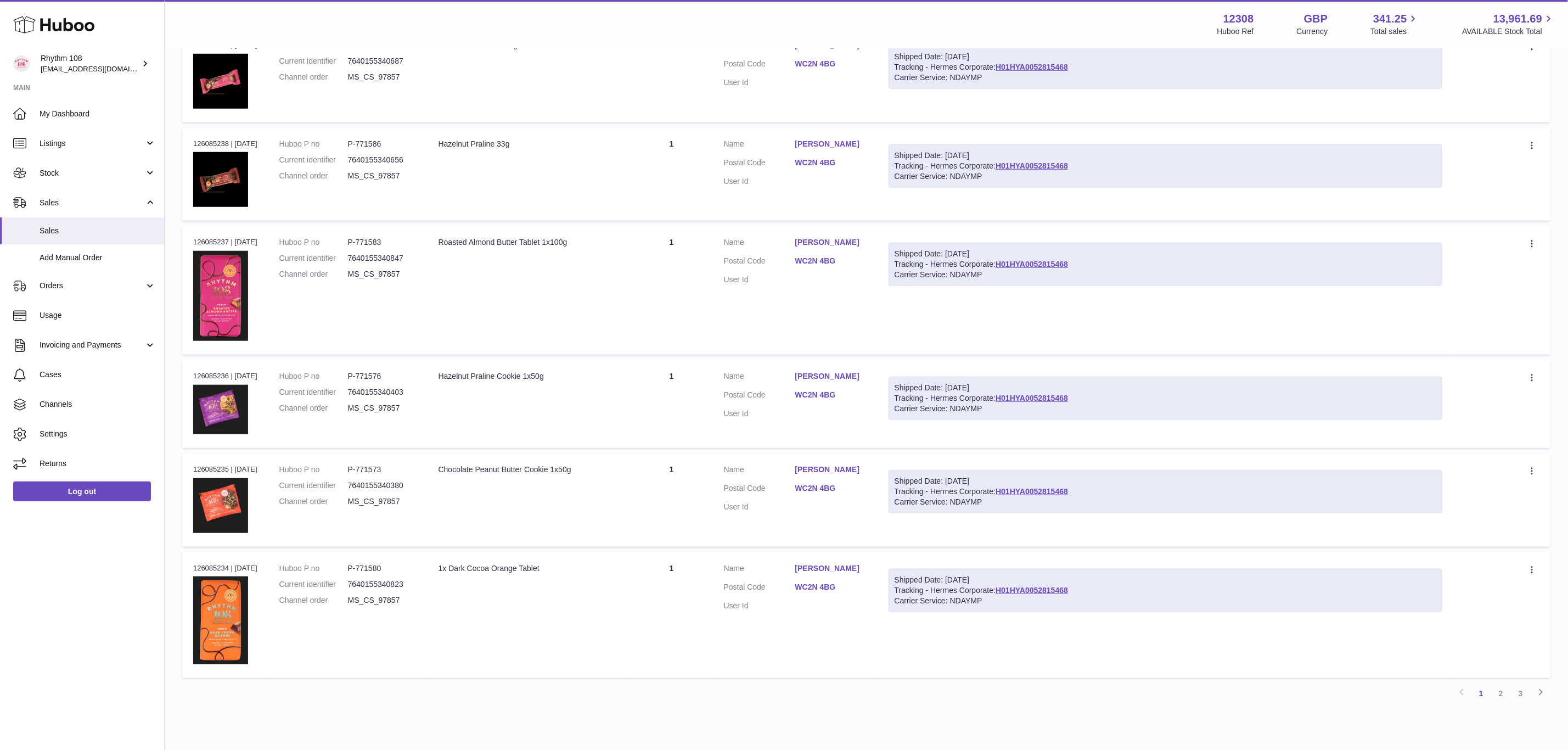
scroll to position [669, 0]
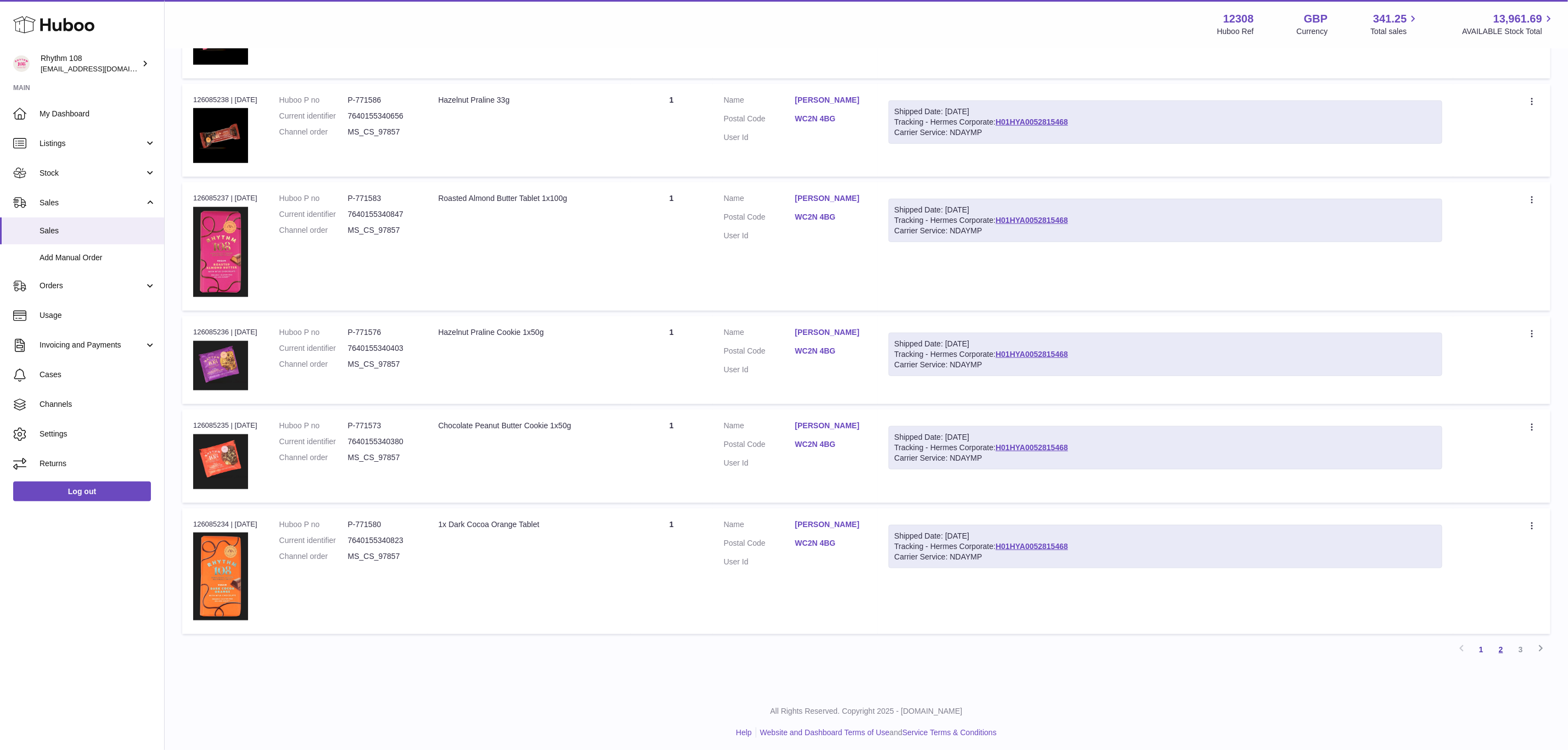
click at [1503, 647] on link "2" at bounding box center [1501, 649] width 20 height 20
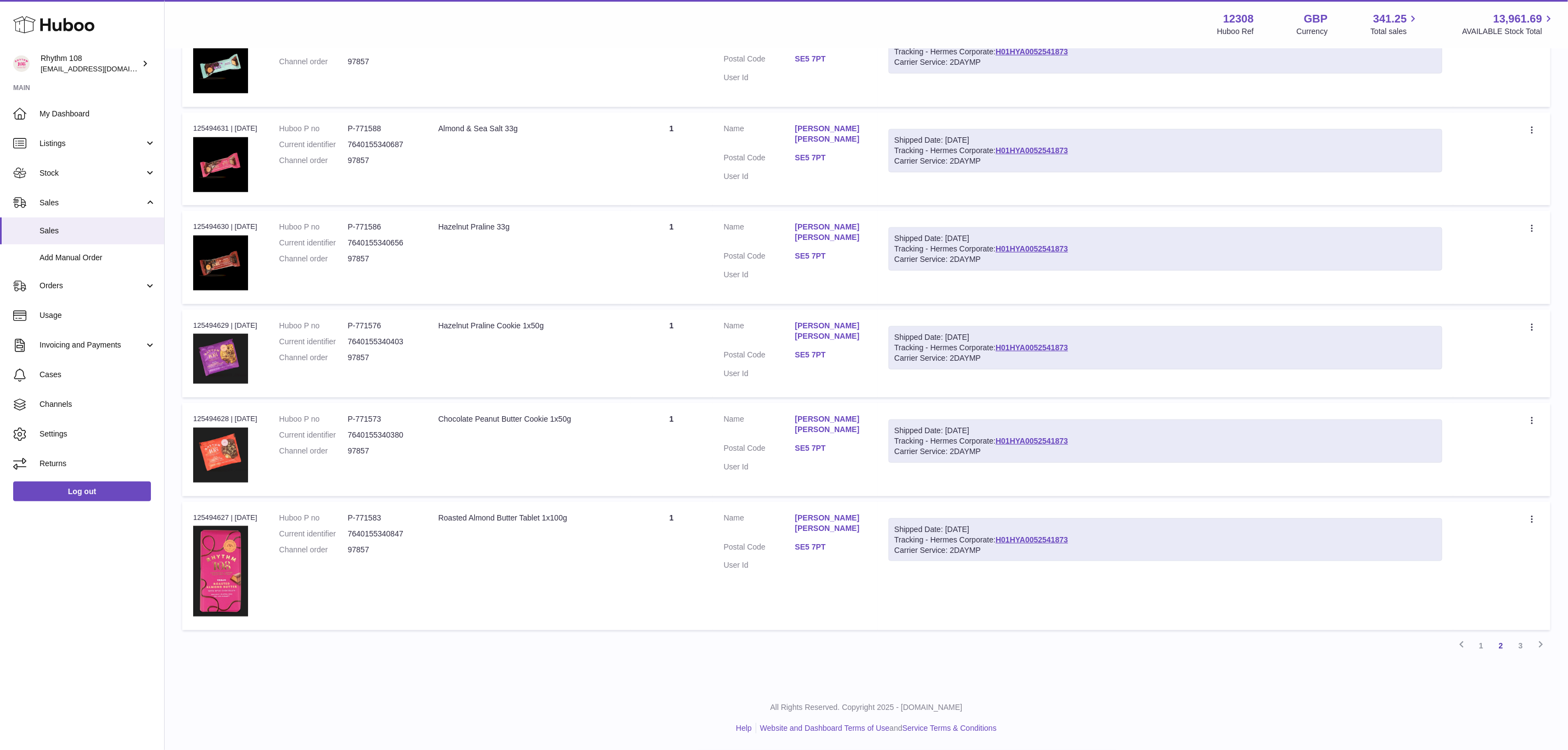
scroll to position [690, 0]
click at [1043, 233] on div "Shipped Date: [DATE]" at bounding box center [1165, 238] width 542 height 10
click at [1044, 233] on div "Shipped Date: [DATE]" at bounding box center [1165, 238] width 542 height 10
click at [1050, 244] on link "H01HYA0052541873" at bounding box center [1032, 248] width 72 height 9
